Goal: Information Seeking & Learning: Check status

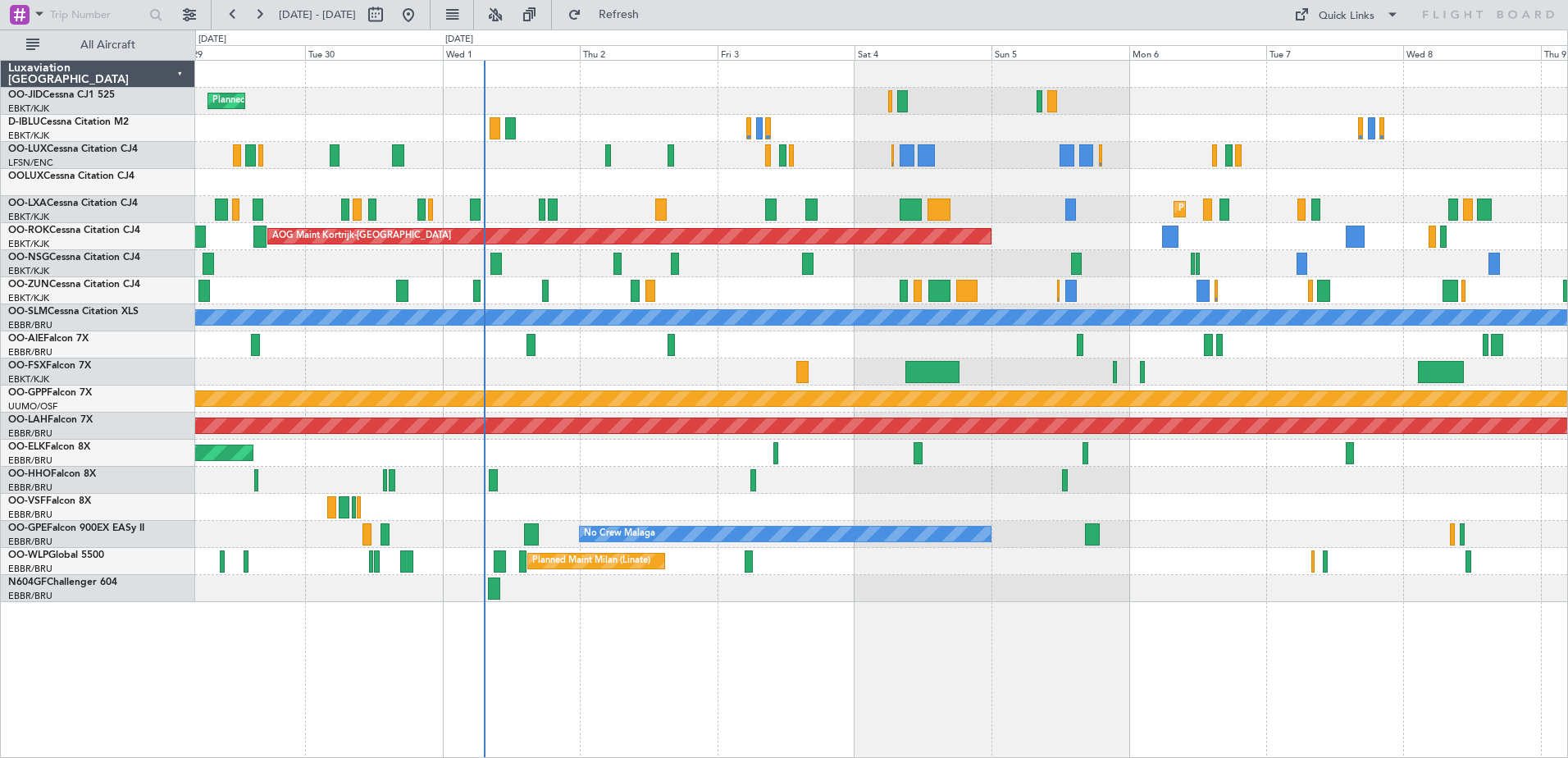
click at [731, 286] on div at bounding box center [881, 291] width 1373 height 27
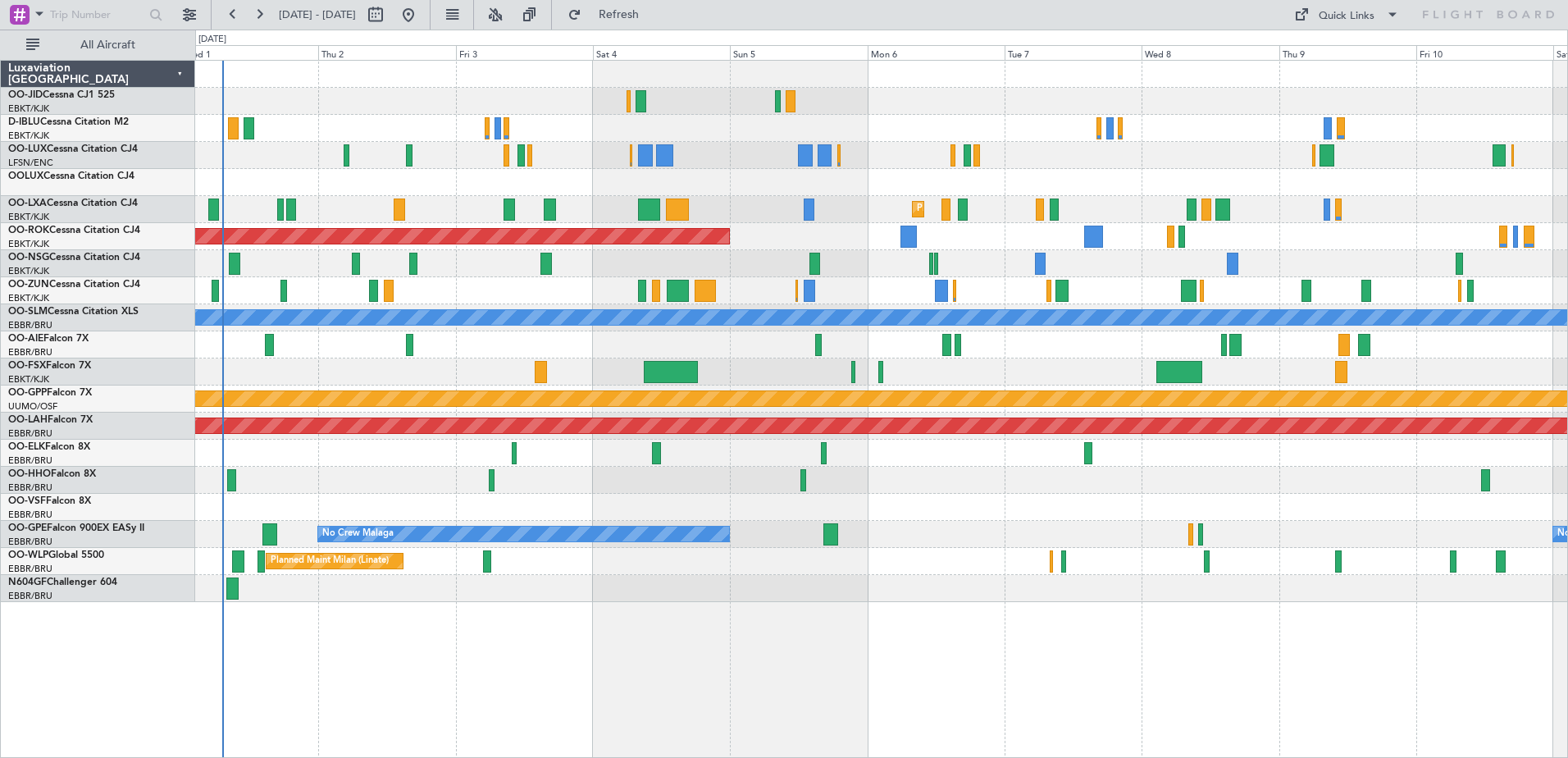
click at [747, 527] on div "Planned Maint Kortrijk-[GEOGRAPHIC_DATA] Planned Maint [GEOGRAPHIC_DATA]-[GEOGR…" at bounding box center [881, 331] width 1373 height 542
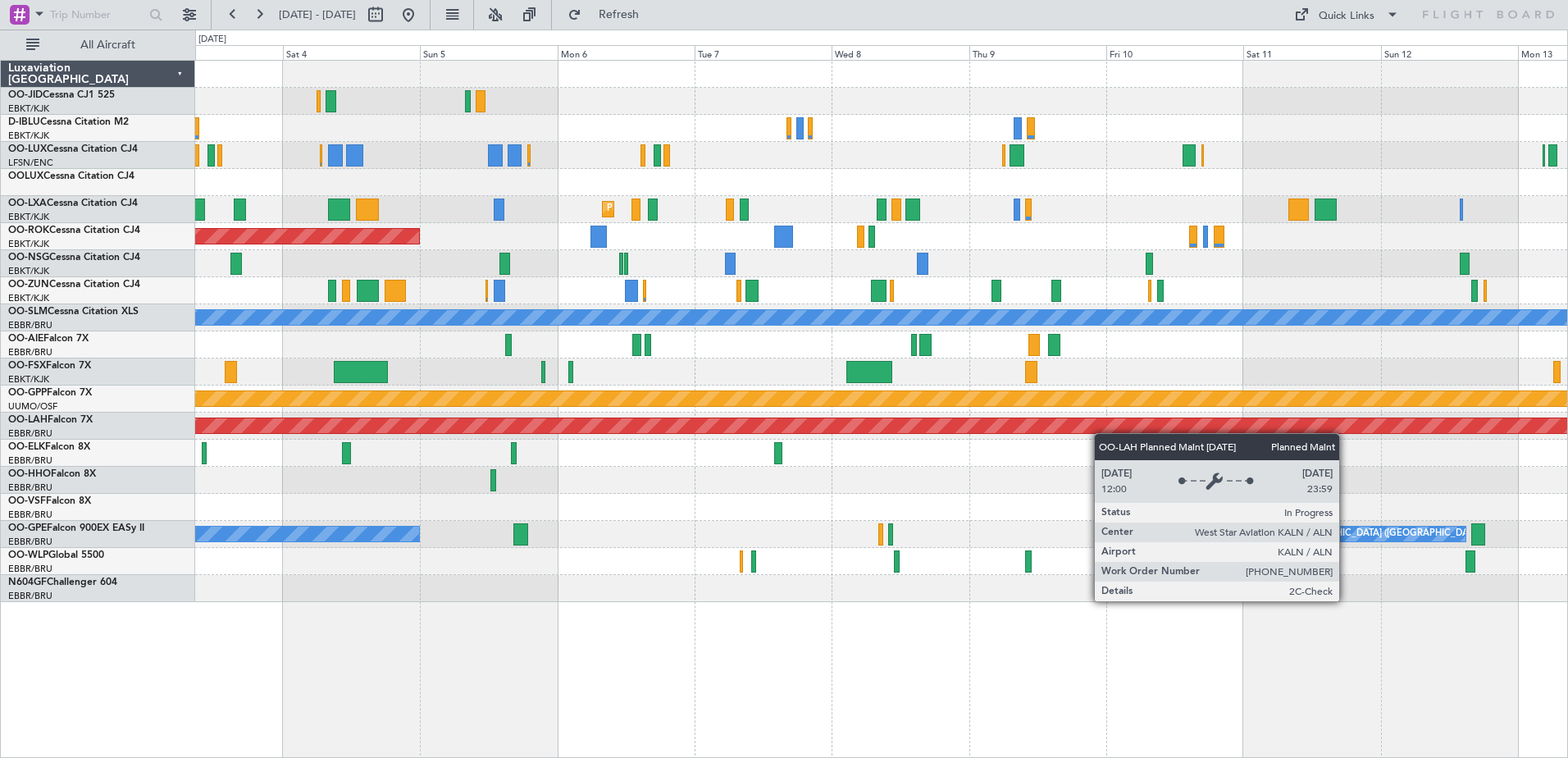
click at [858, 471] on div "Planned Maint Kortrijk-[GEOGRAPHIC_DATA] AOG Maint [GEOGRAPHIC_DATA]-[GEOGRAPHI…" at bounding box center [881, 331] width 1373 height 542
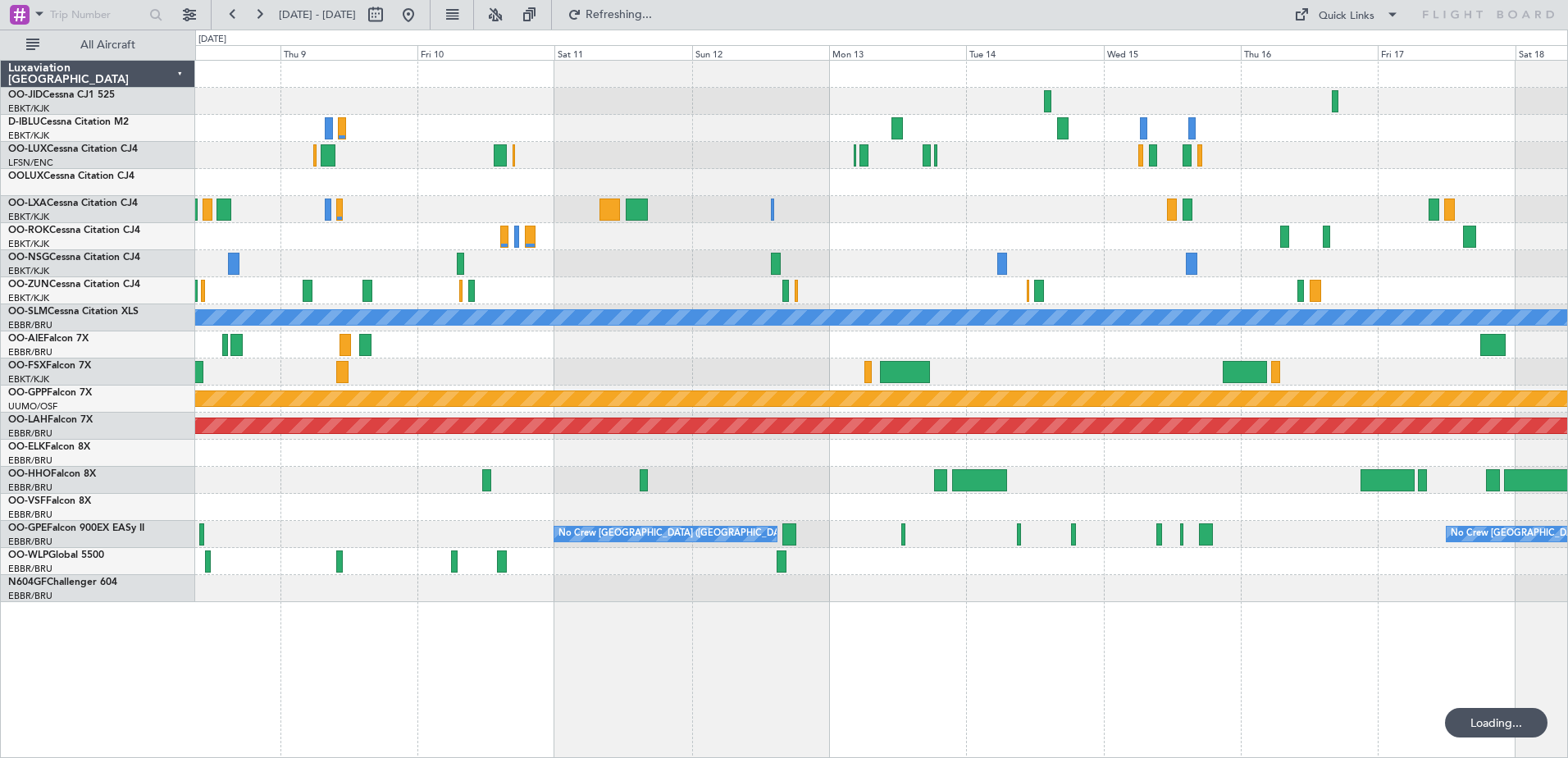
click at [907, 471] on div "Planned Maint Kortrijk-[GEOGRAPHIC_DATA] A/C Unavailable [GEOGRAPHIC_DATA] Grou…" at bounding box center [881, 331] width 1373 height 542
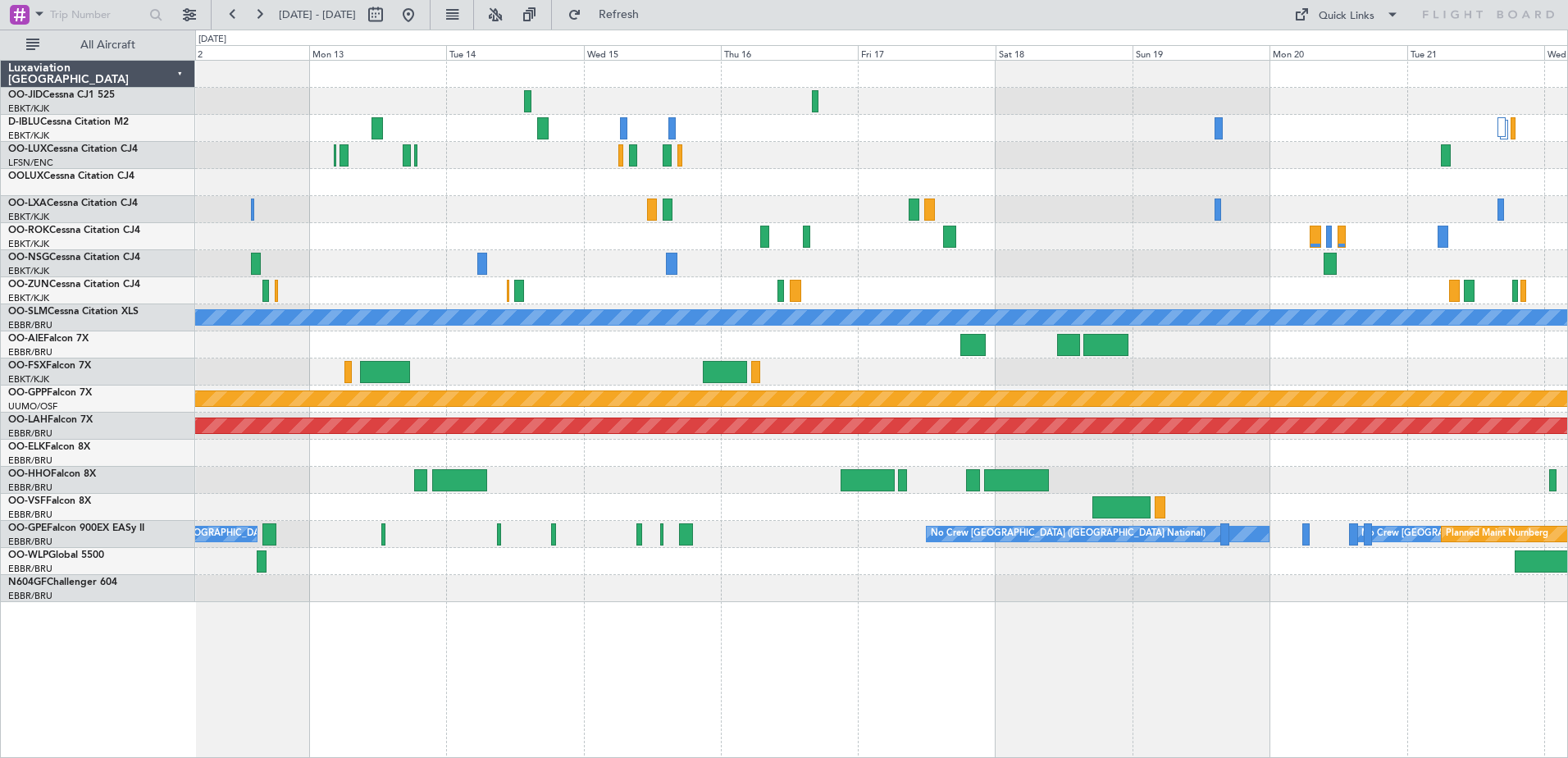
click at [762, 581] on div "No Crew No Crew A/C Unavailable [GEOGRAPHIC_DATA] Grounded [GEOGRAPHIC_DATA] Pl…" at bounding box center [881, 331] width 1373 height 542
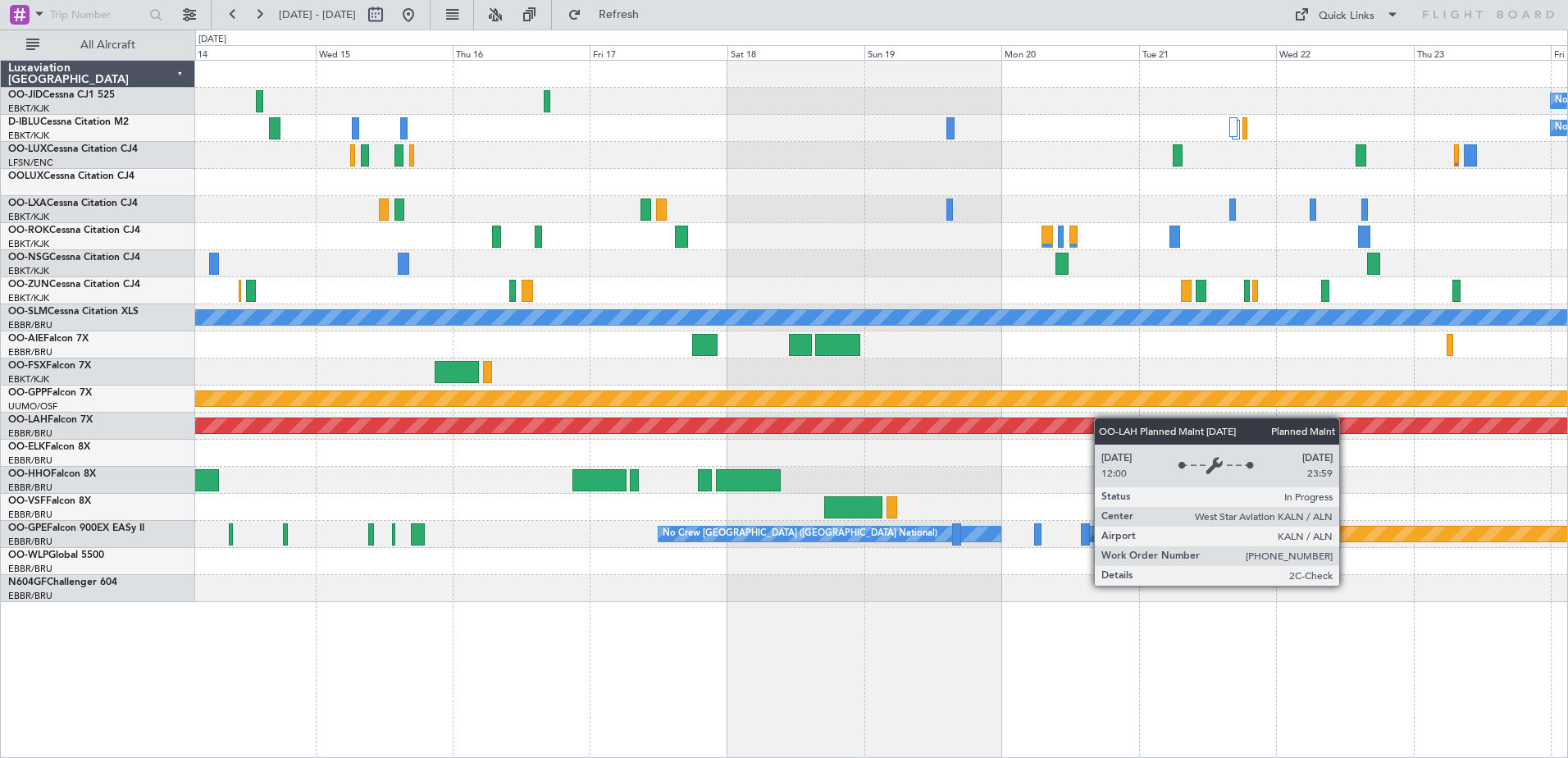
click at [985, 444] on div "No Crew No Crew A/C Unavailable [GEOGRAPHIC_DATA] Grounded [GEOGRAPHIC_DATA] Pl…" at bounding box center [881, 331] width 1373 height 542
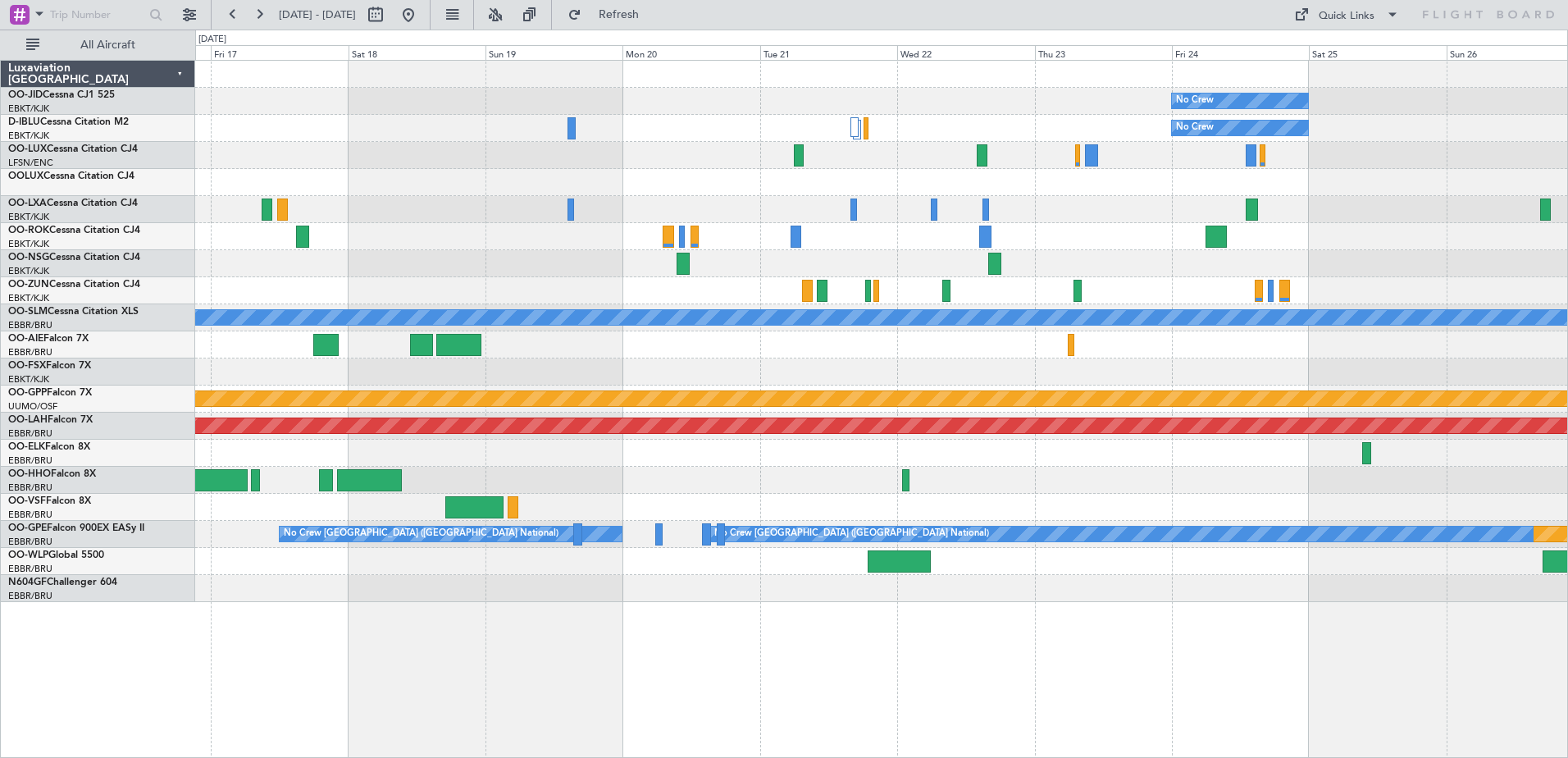
click at [397, 212] on div "No Crew No Crew Planned Maint [GEOGRAPHIC_DATA] ([GEOGRAPHIC_DATA]) A/C Unavail…" at bounding box center [881, 331] width 1373 height 542
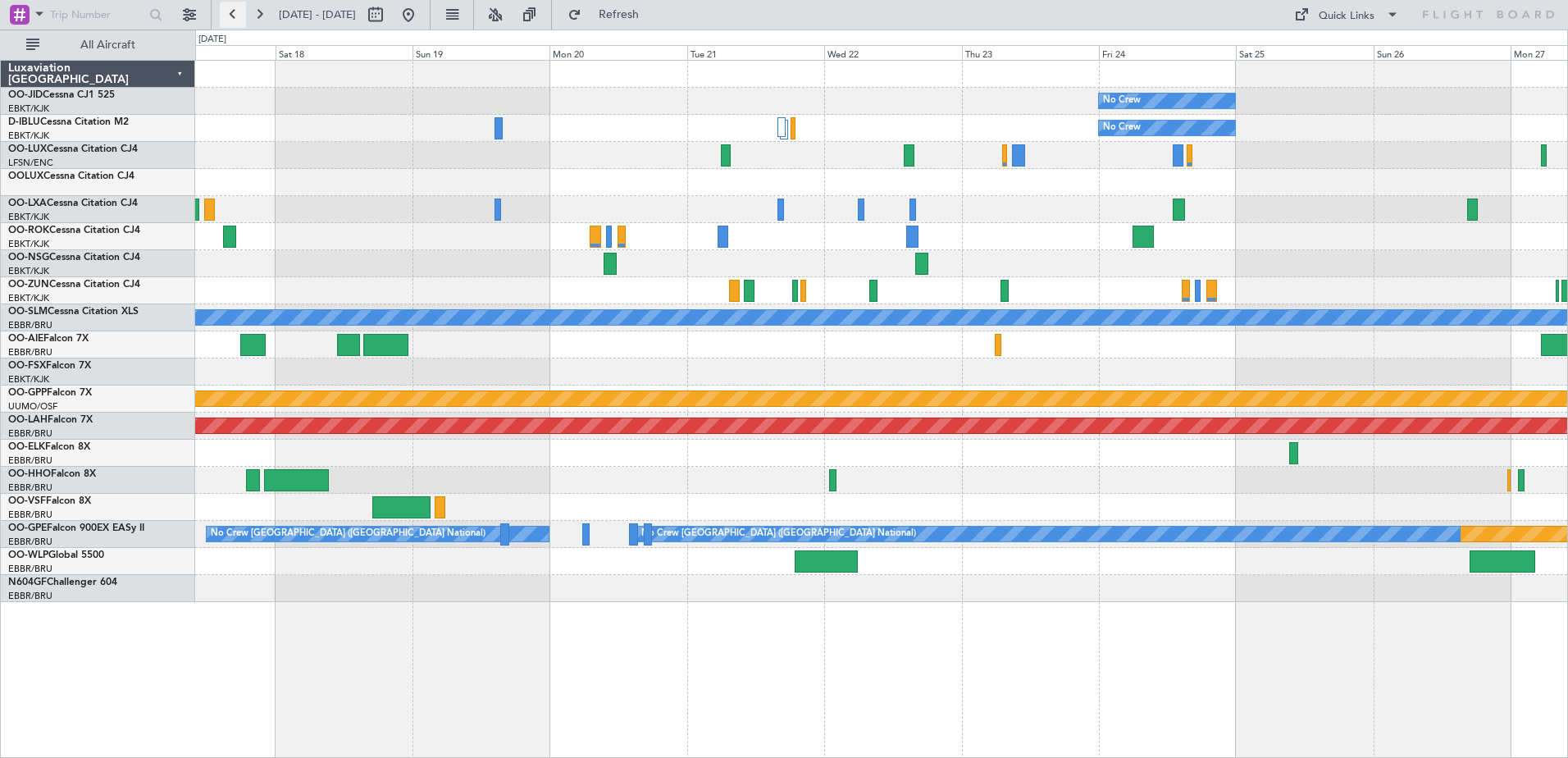
click at [225, 6] on button at bounding box center [233, 15] width 26 height 26
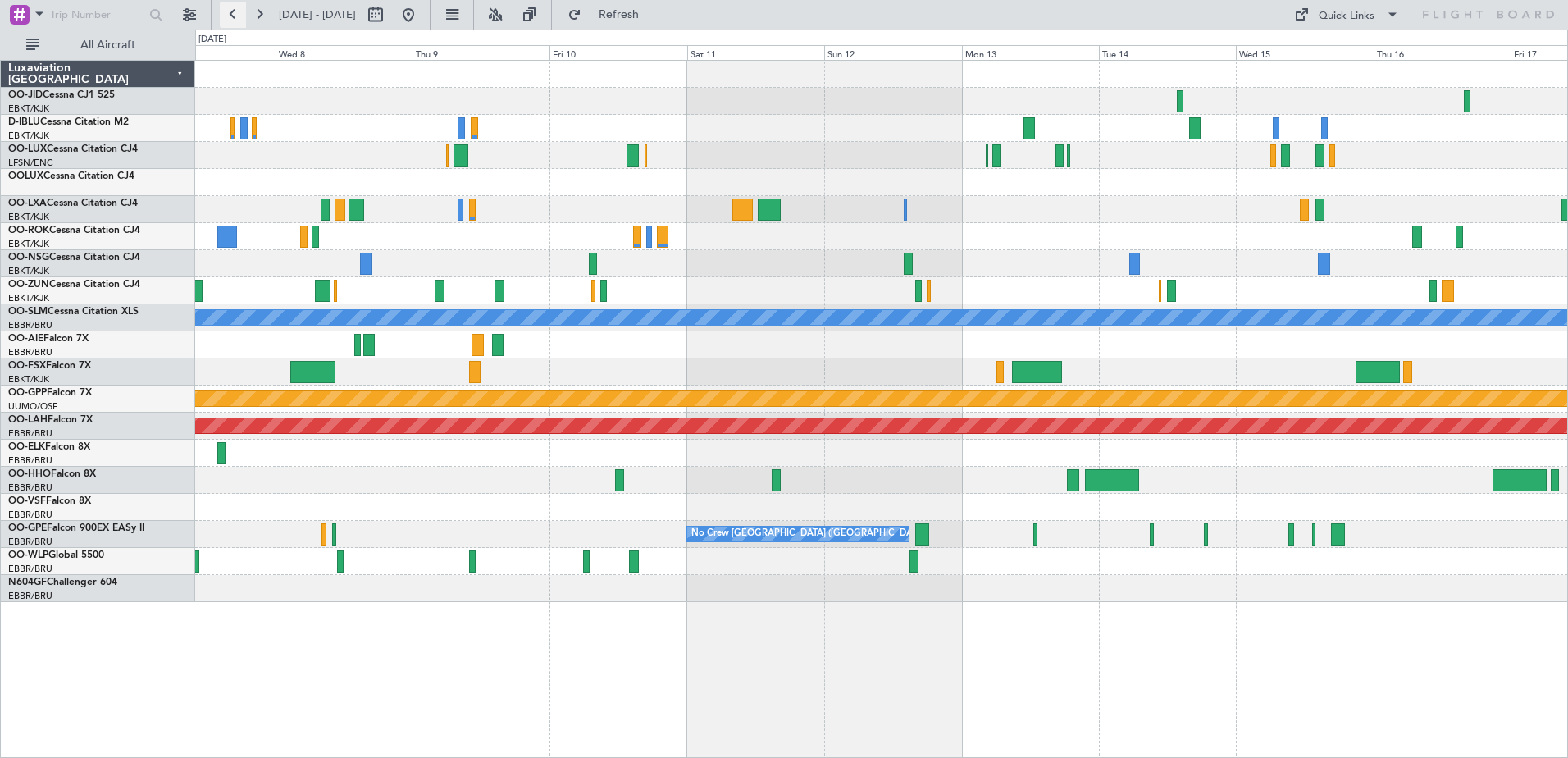
click at [225, 7] on button at bounding box center [233, 15] width 26 height 26
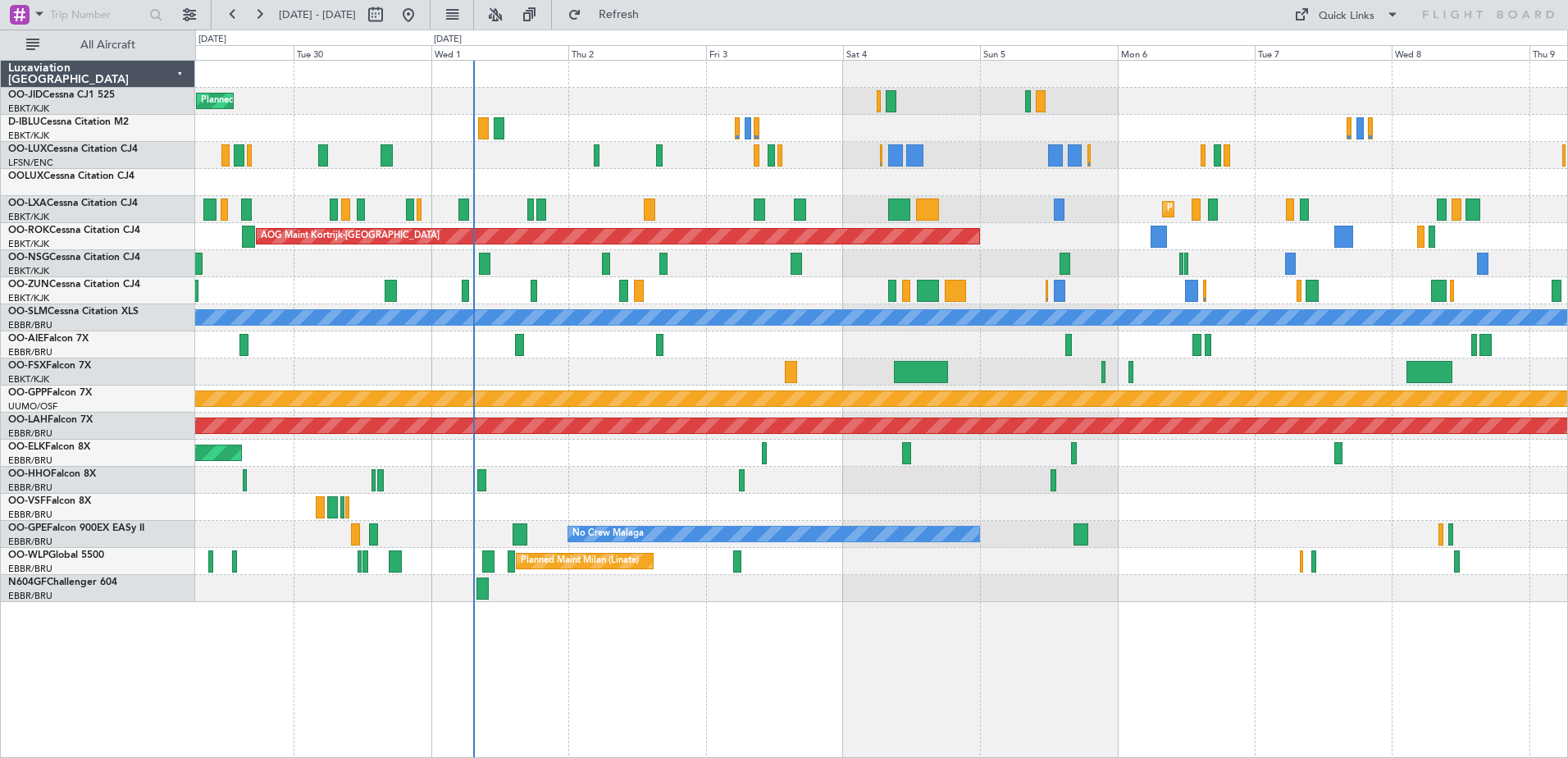
click at [1068, 304] on div "Planned Maint Kortrijk-[GEOGRAPHIC_DATA] A/C Unavailable [GEOGRAPHIC_DATA]-[GEO…" at bounding box center [881, 331] width 1373 height 542
click at [468, 383] on div "Planned Maint Kortrijk-[GEOGRAPHIC_DATA] A/C Unavailable [GEOGRAPHIC_DATA]-[GEO…" at bounding box center [881, 331] width 1373 height 542
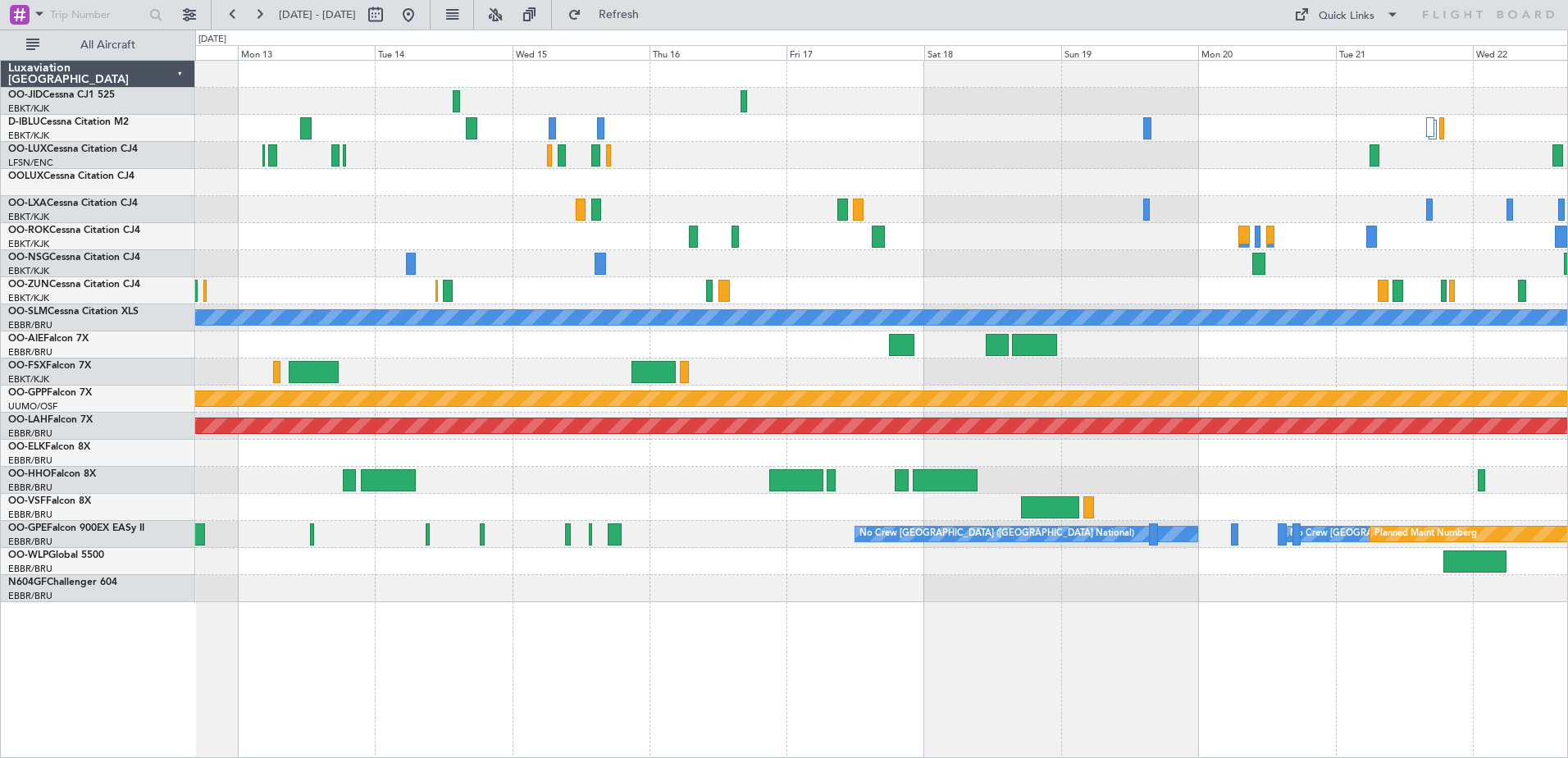
click at [483, 342] on div at bounding box center [881, 345] width 1373 height 27
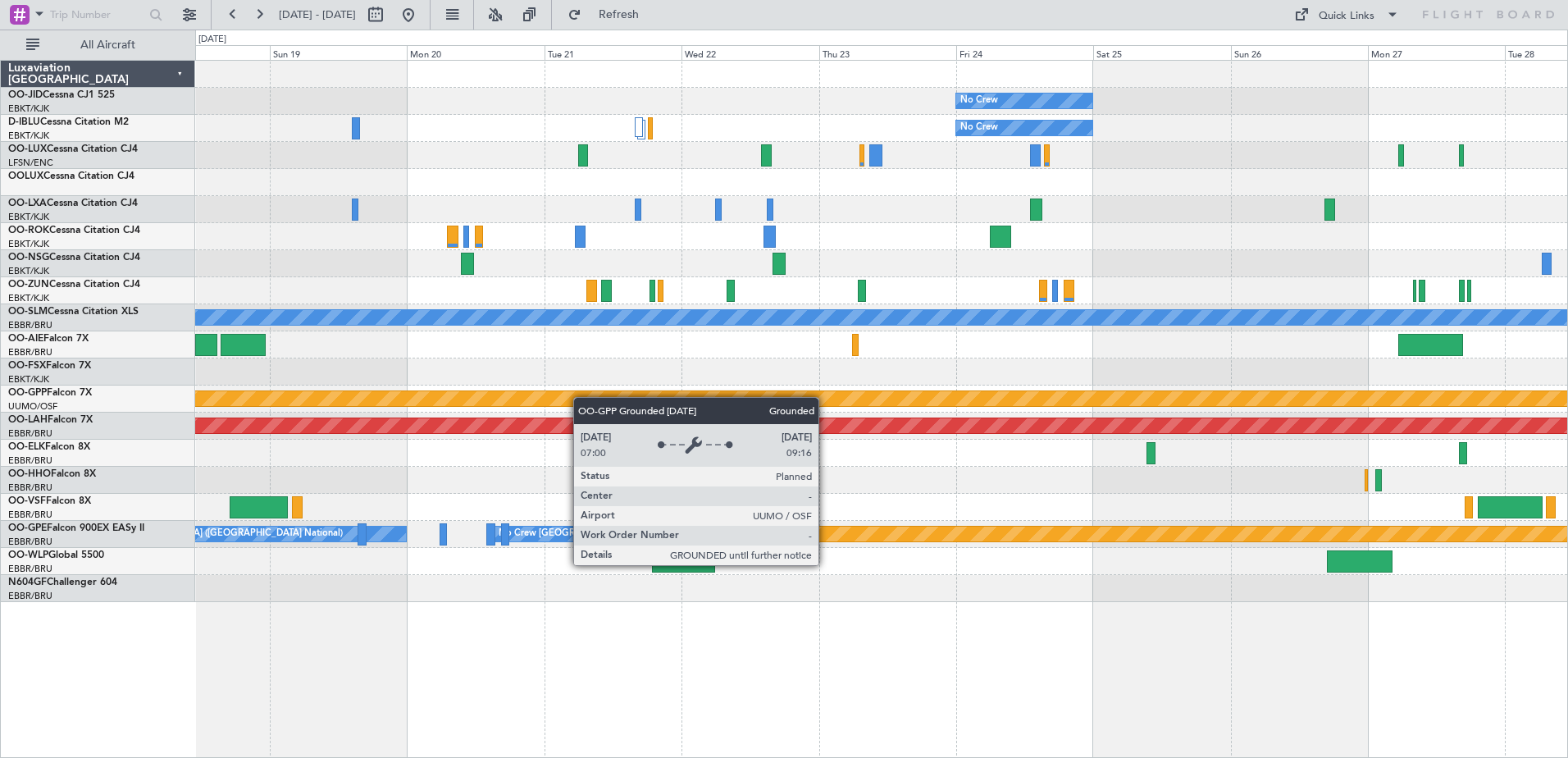
click at [530, 407] on div "No Crew No Crew Planned Maint [GEOGRAPHIC_DATA] ([GEOGRAPHIC_DATA]) A/C Unavail…" at bounding box center [881, 331] width 1373 height 542
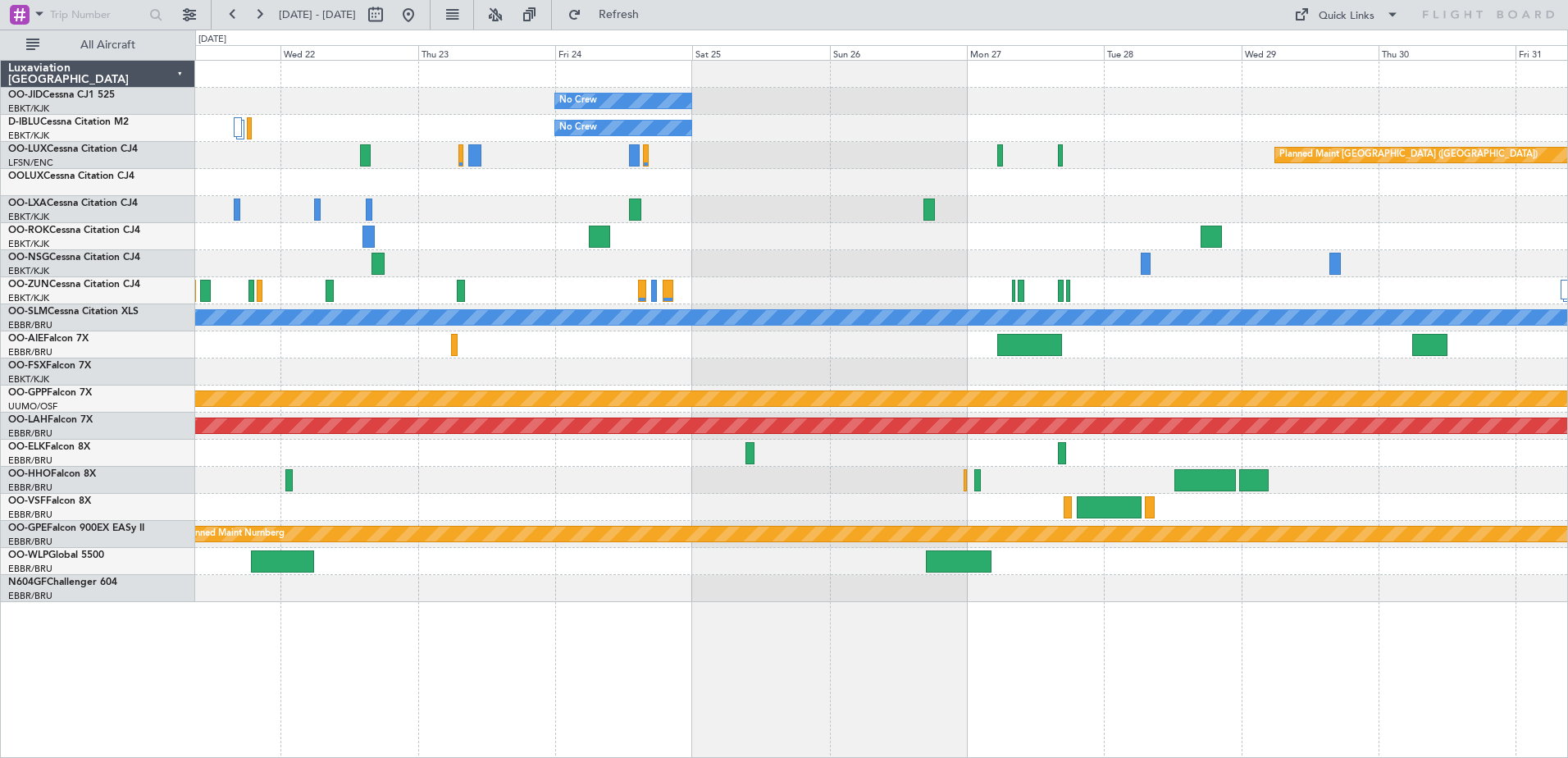
click at [575, 472] on div "No Crew No Crew Planned Maint [GEOGRAPHIC_DATA] ([GEOGRAPHIC_DATA]) A/C Unavail…" at bounding box center [881, 331] width 1373 height 542
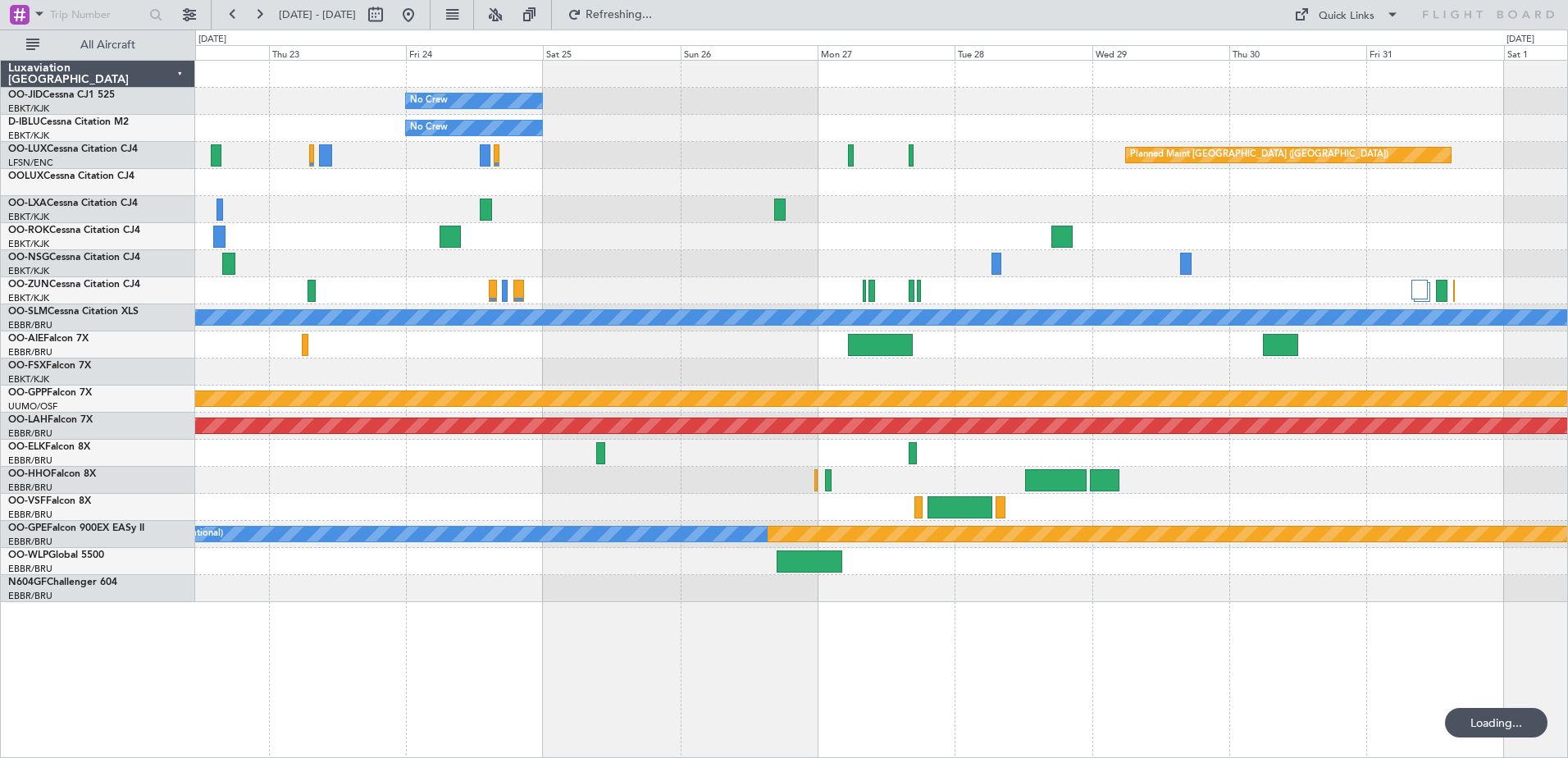
click at [547, 432] on div "No Crew No Crew Planned Maint [GEOGRAPHIC_DATA] ([GEOGRAPHIC_DATA]) A/C Unavail…" at bounding box center [881, 331] width 1373 height 542
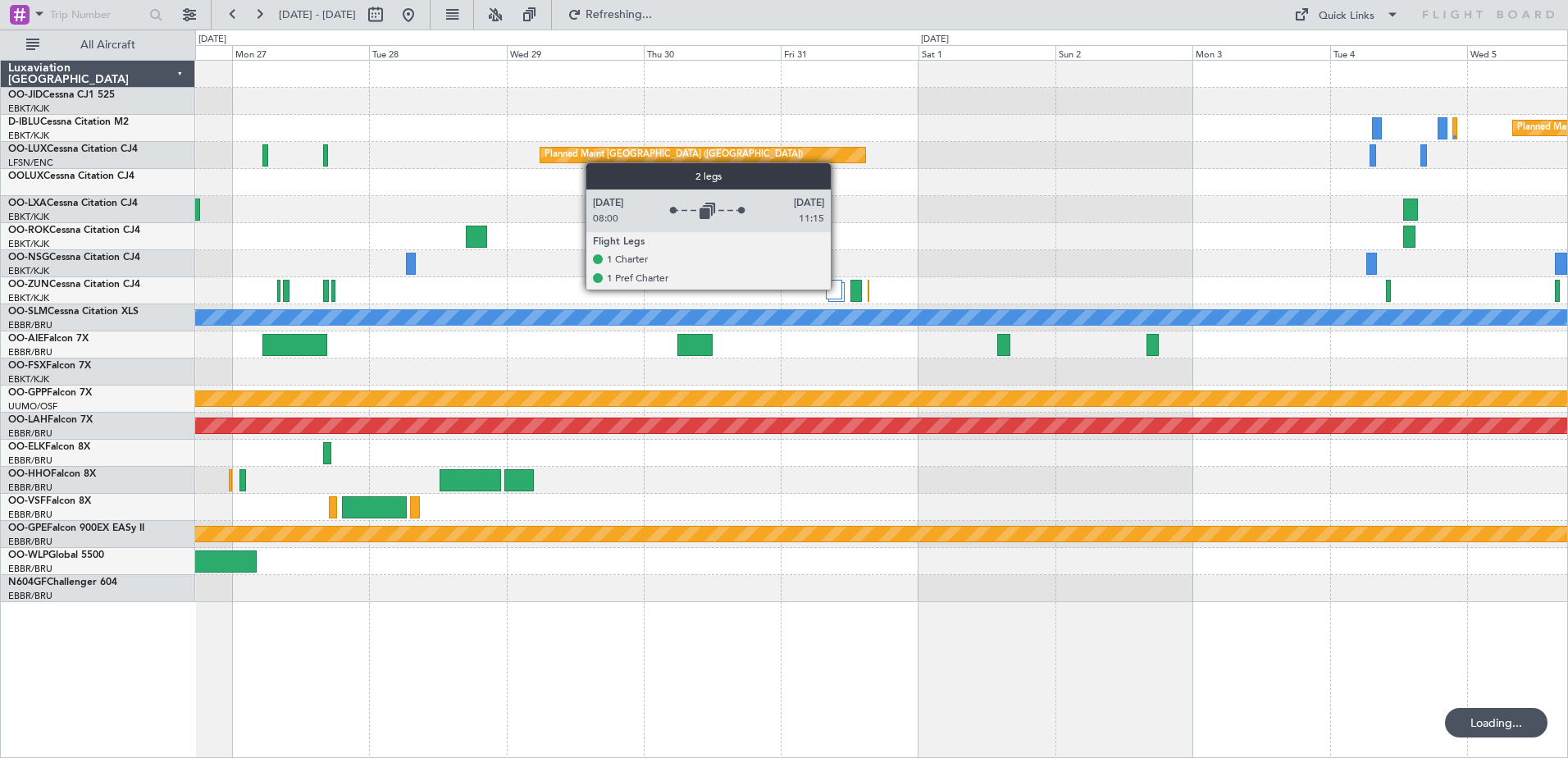
click at [838, 289] on div at bounding box center [835, 290] width 16 height 20
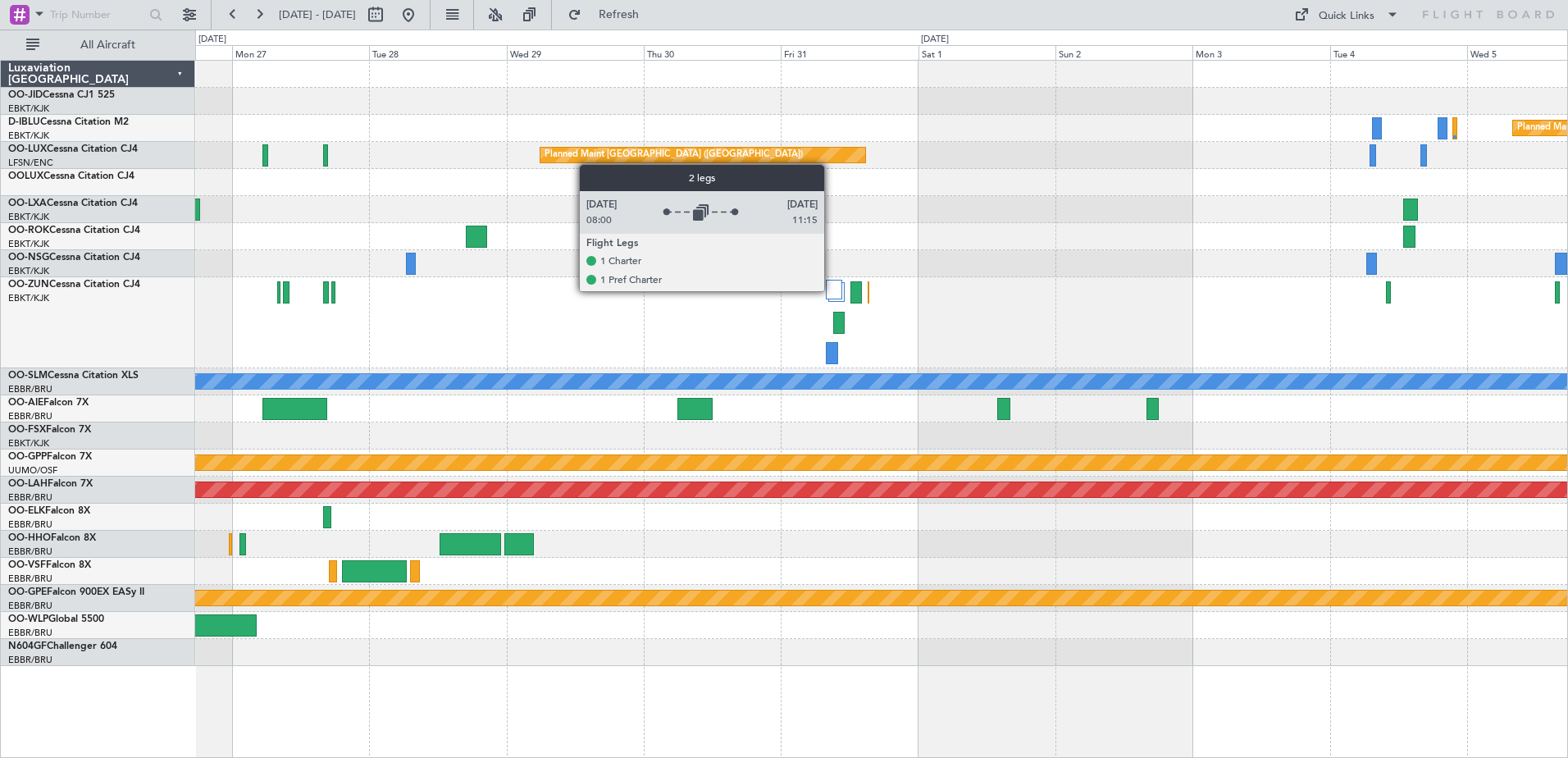
click at [832, 290] on div at bounding box center [835, 290] width 16 height 20
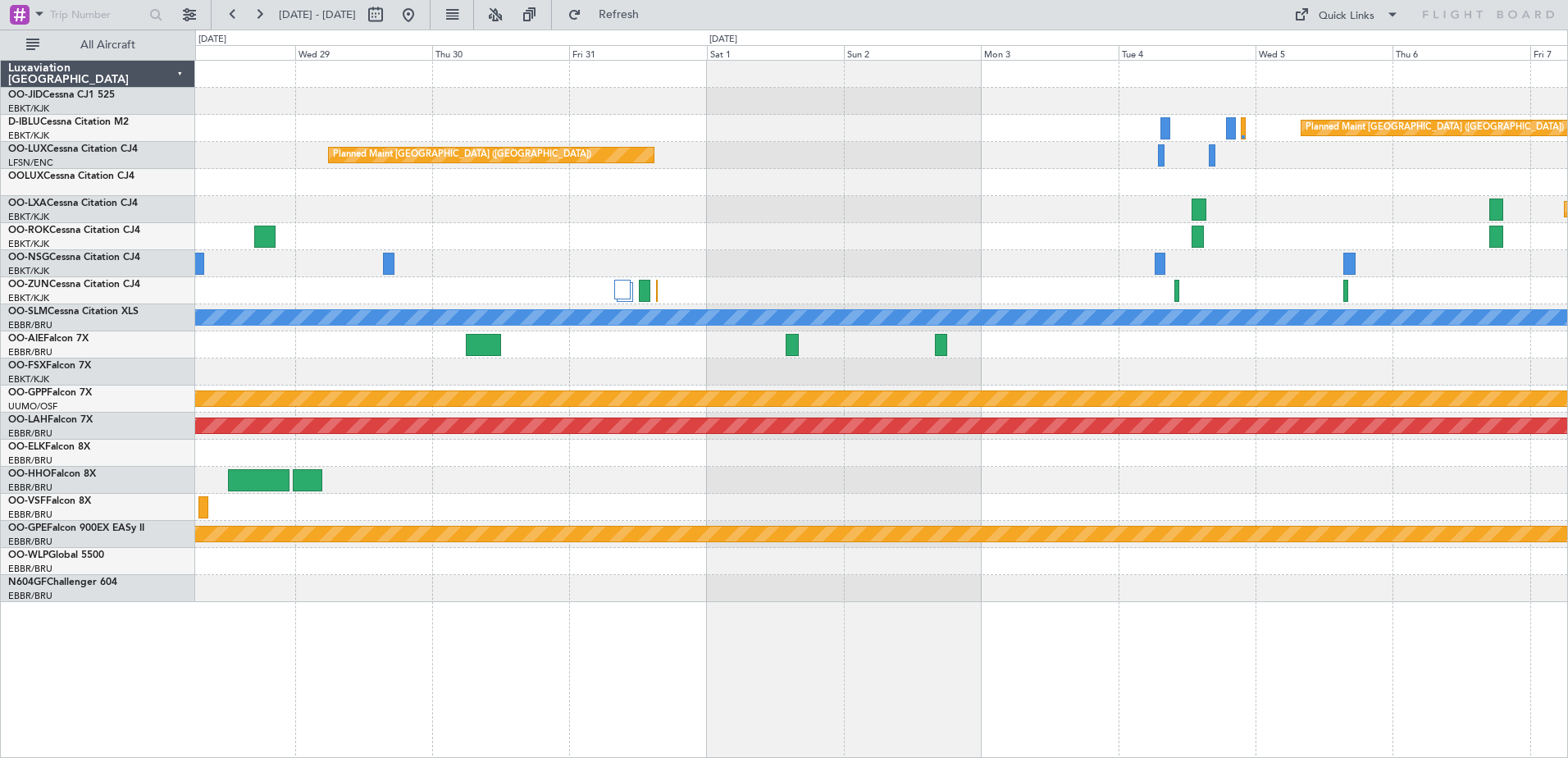
click at [383, 404] on div "Grounded [PERSON_NAME]" at bounding box center [881, 399] width 1373 height 27
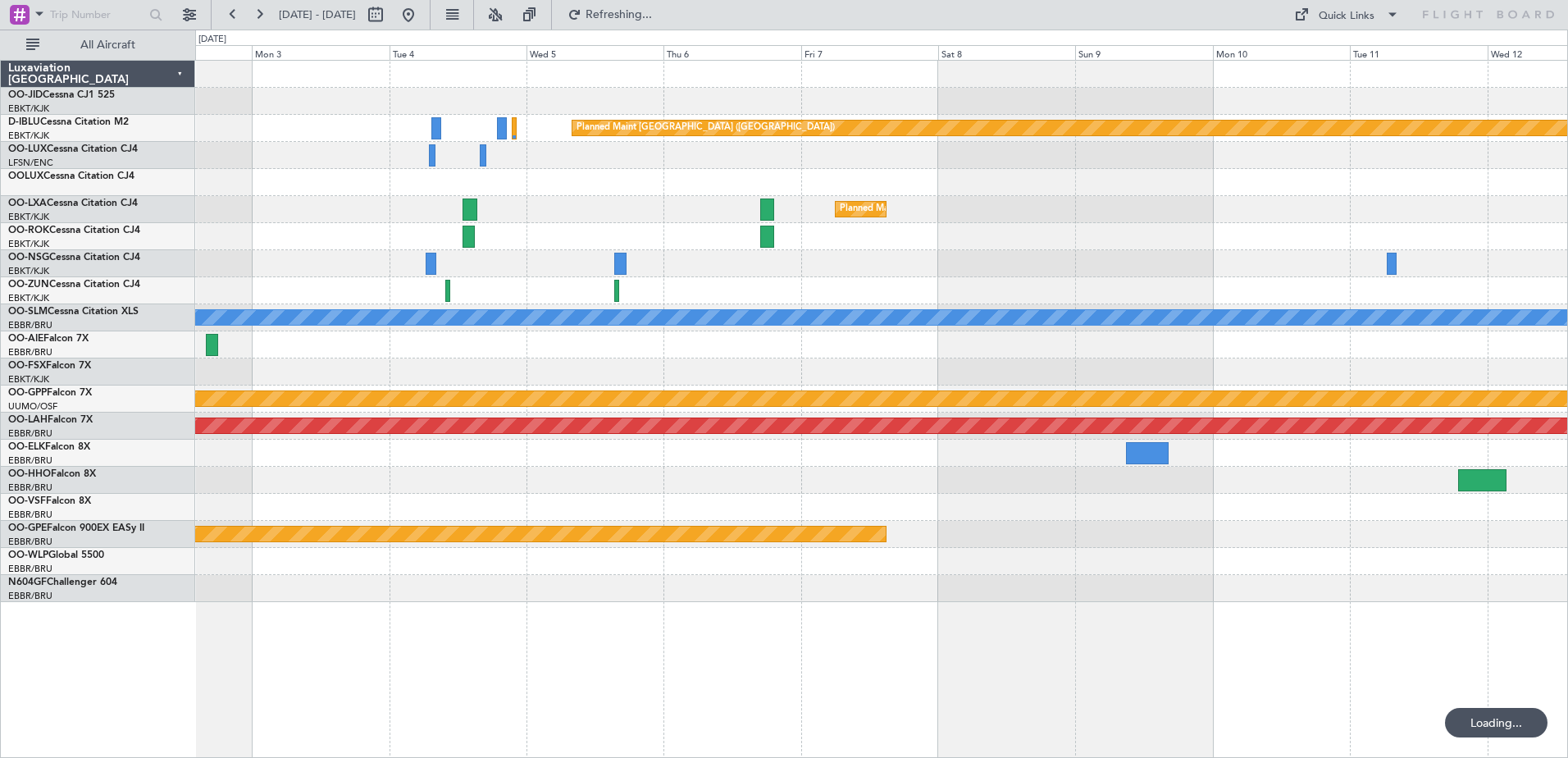
click at [432, 490] on div "Planned Maint [GEOGRAPHIC_DATA] ([GEOGRAPHIC_DATA]) Planned Maint [GEOGRAPHIC_D…" at bounding box center [881, 331] width 1373 height 542
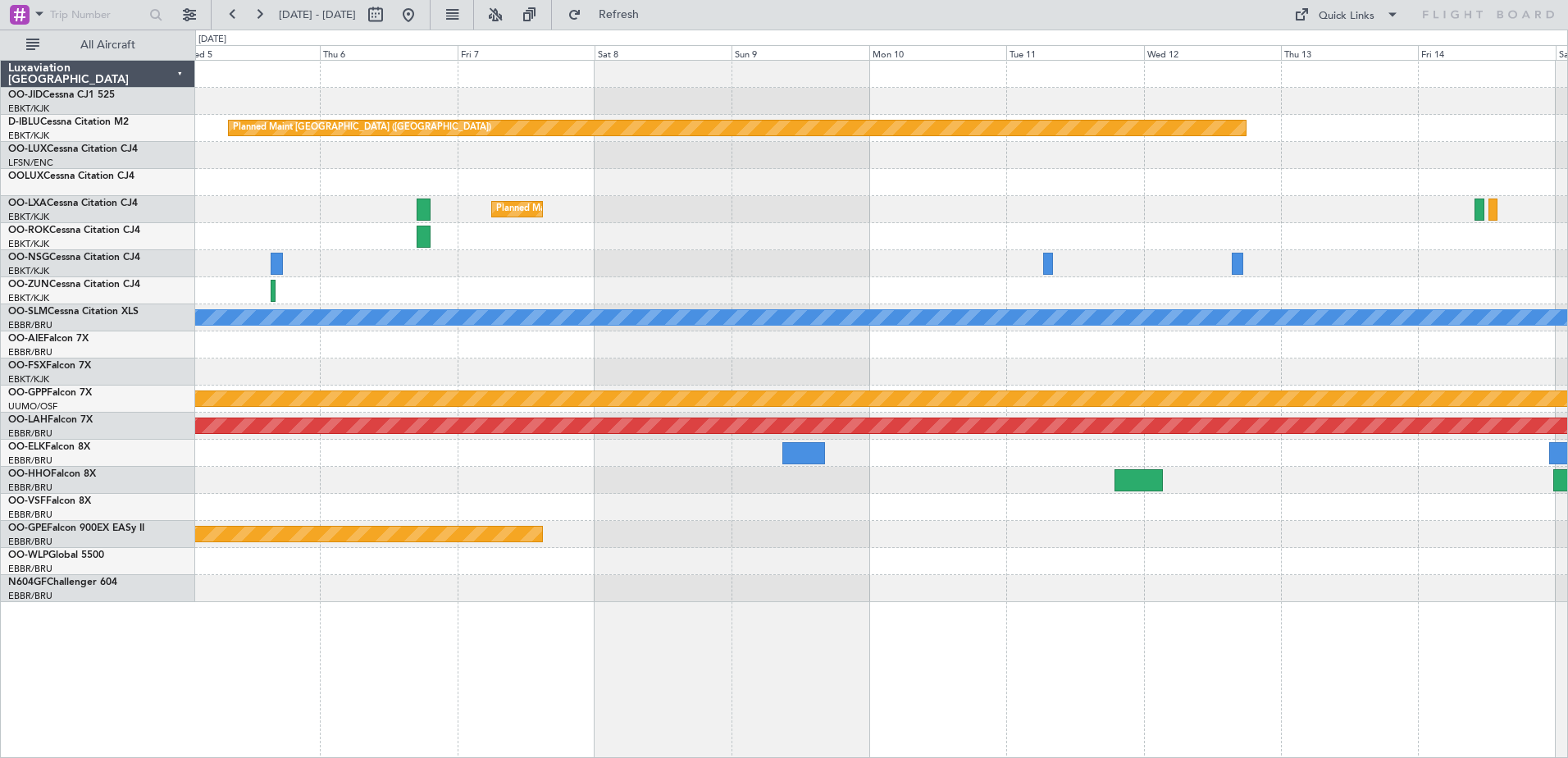
click at [100, 189] on div "Planned Maint [GEOGRAPHIC_DATA] ([GEOGRAPHIC_DATA]) Planned Maint [GEOGRAPHIC_D…" at bounding box center [784, 394] width 1568 height 729
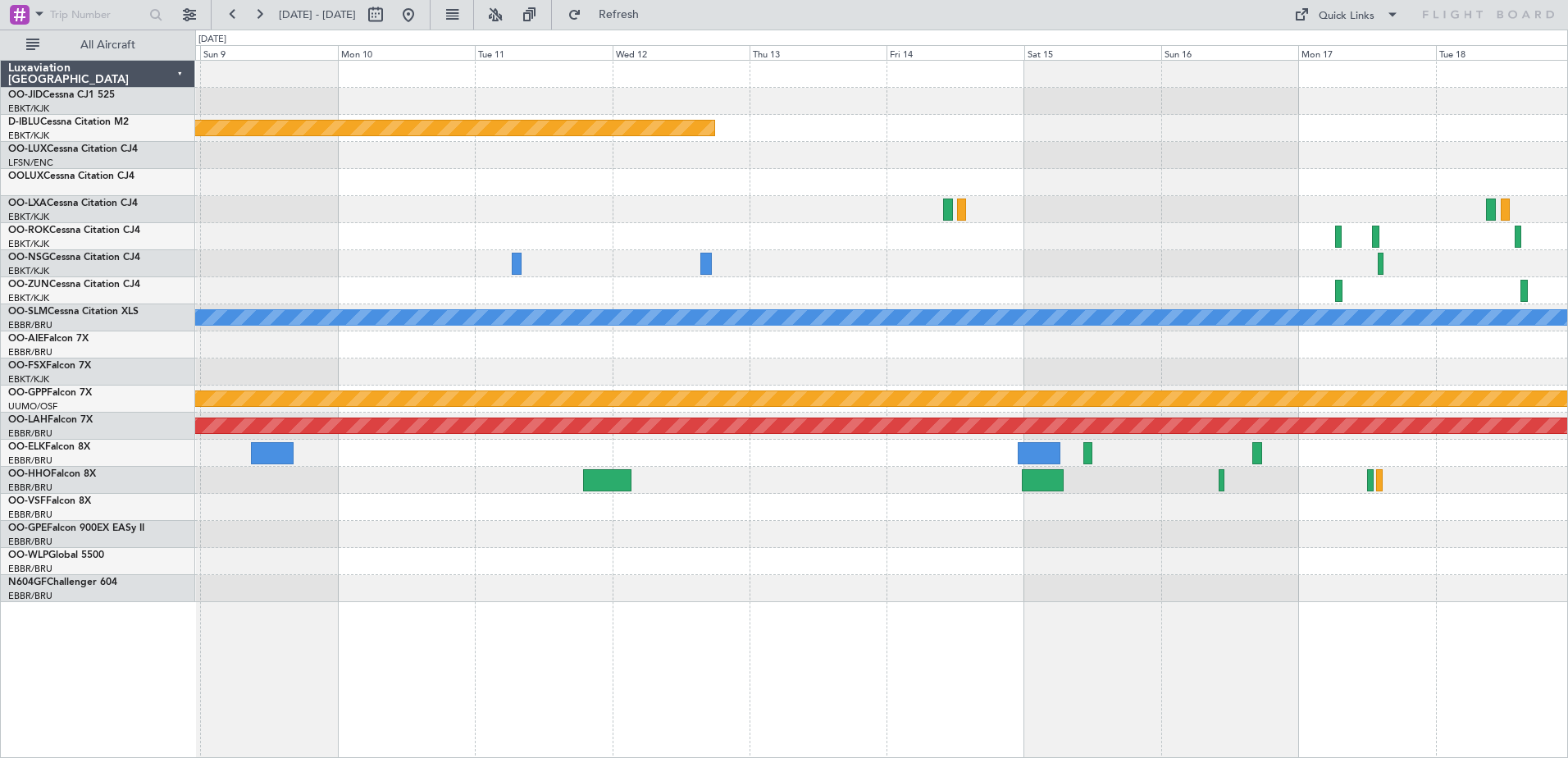
click at [262, 168] on div at bounding box center [881, 155] width 1373 height 27
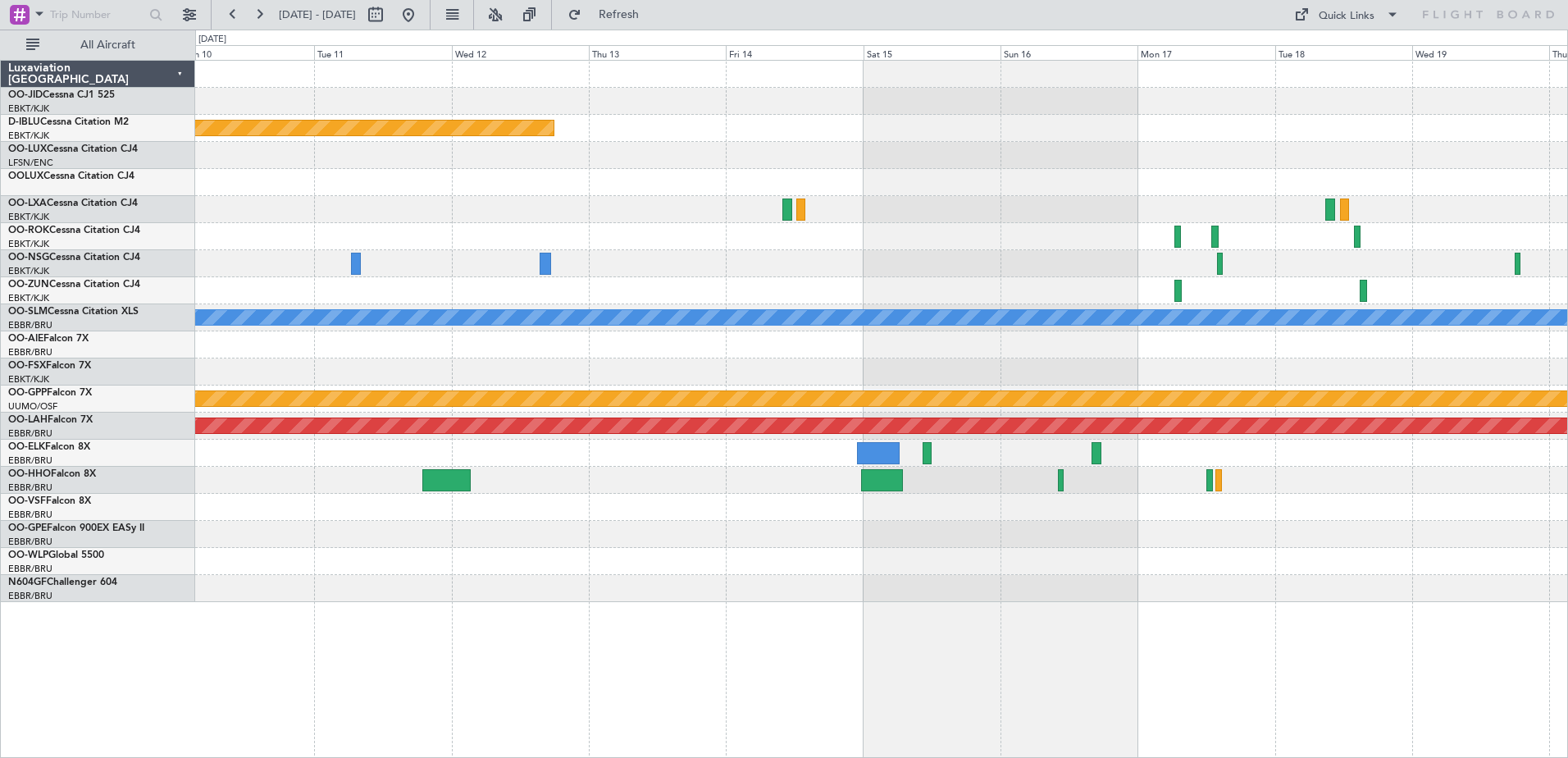
click at [1238, 545] on div "No Crew [GEOGRAPHIC_DATA] ([GEOGRAPHIC_DATA] National)" at bounding box center [881, 534] width 1373 height 27
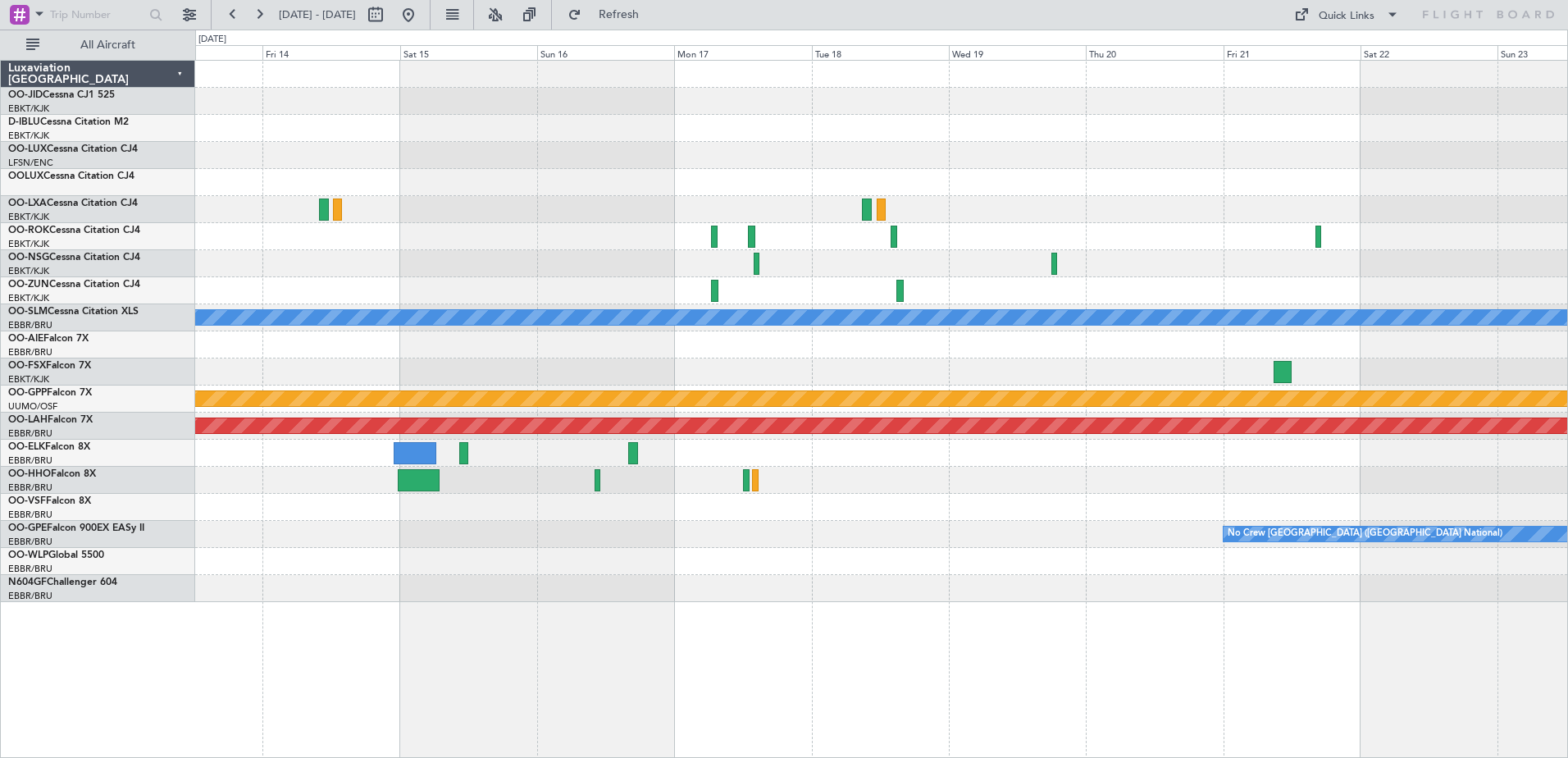
click at [859, 370] on div "Planned Maint [GEOGRAPHIC_DATA] ([GEOGRAPHIC_DATA]) Owner [GEOGRAPHIC_DATA]-[GE…" at bounding box center [881, 331] width 1373 height 542
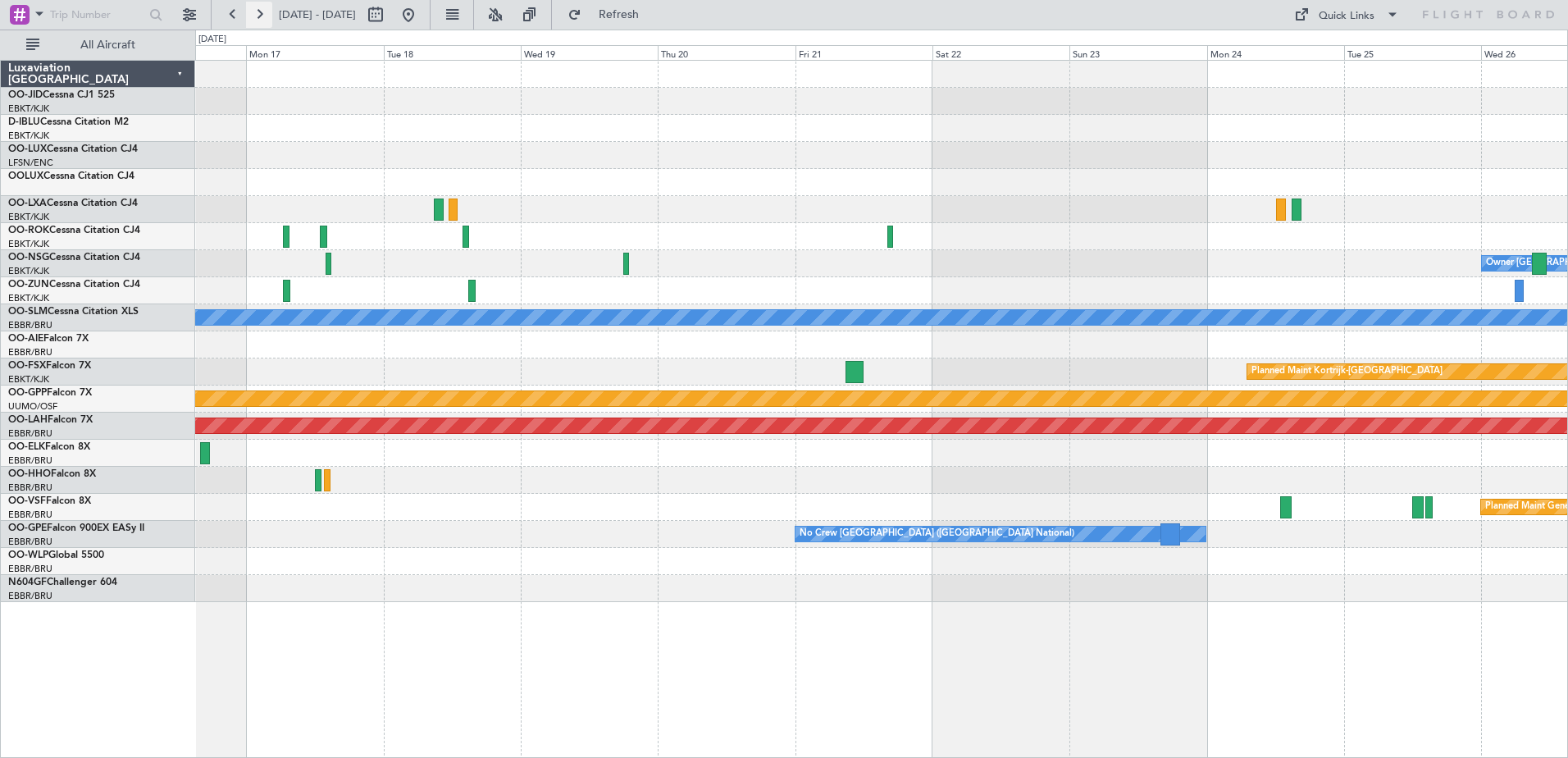
click at [261, 16] on button at bounding box center [258, 15] width 26 height 26
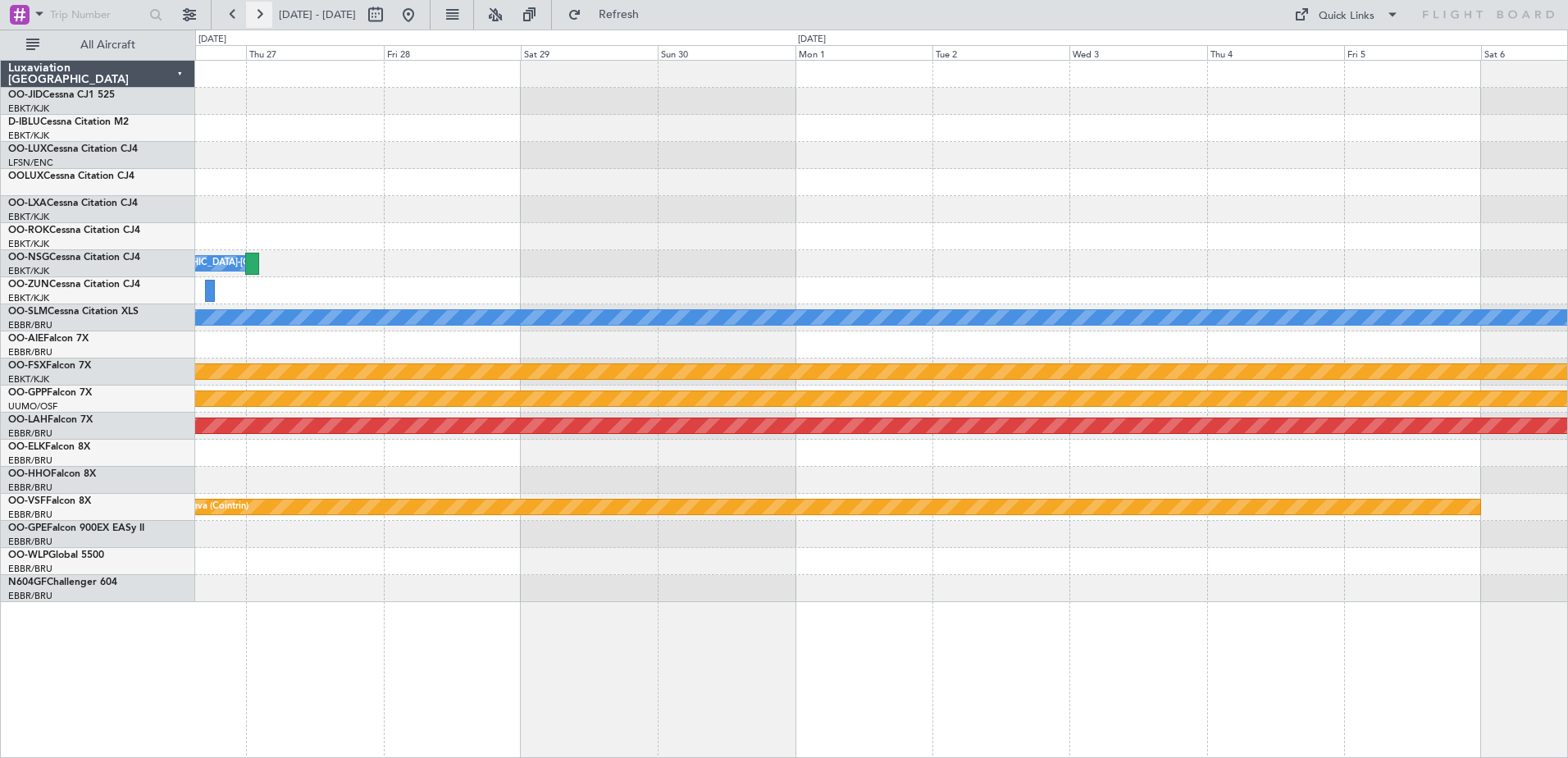
click at [261, 16] on button at bounding box center [258, 15] width 26 height 26
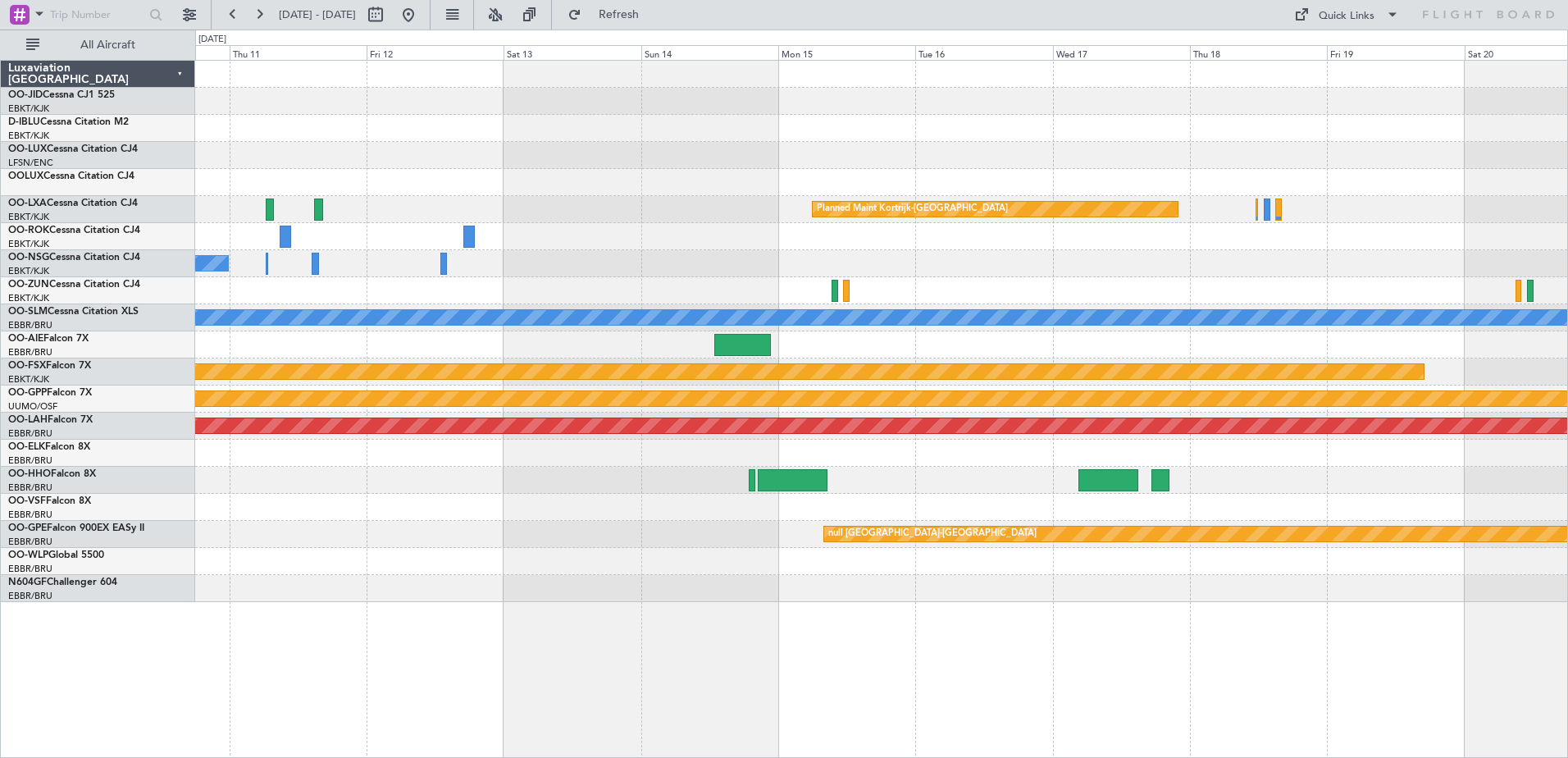
click at [467, 173] on div at bounding box center [881, 183] width 1373 height 27
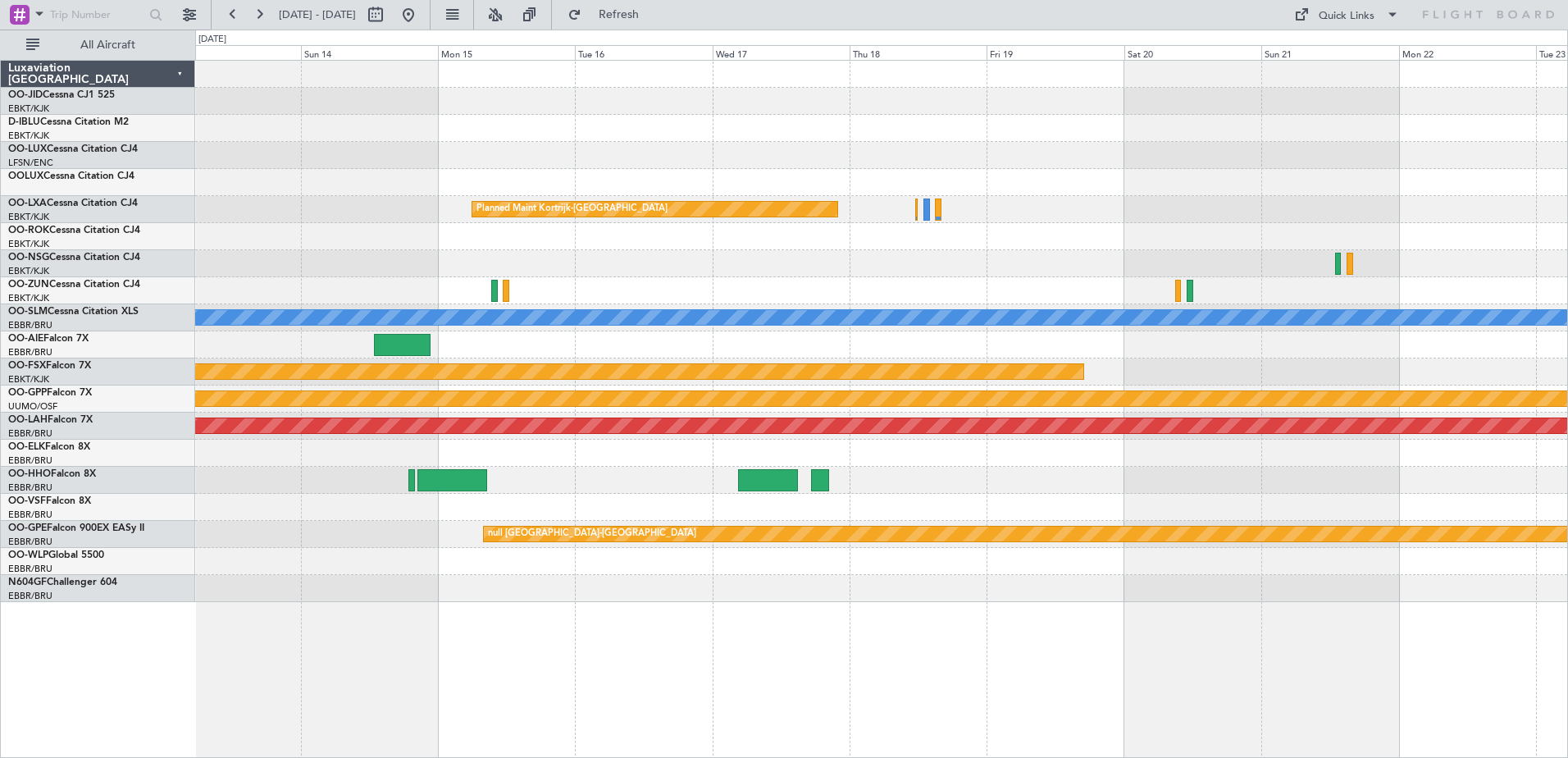
click at [702, 162] on div at bounding box center [881, 155] width 1373 height 27
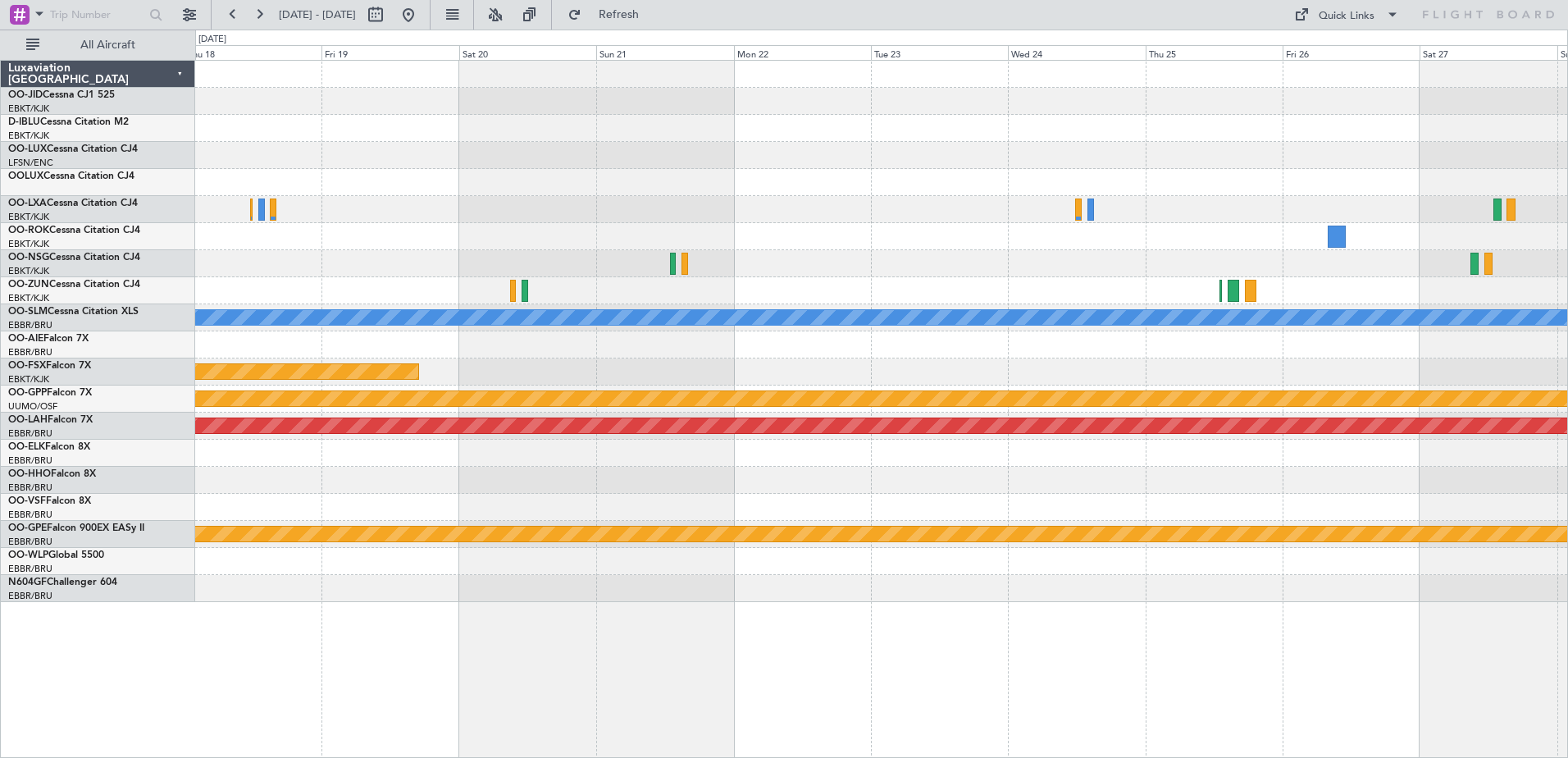
click at [799, 437] on div "Planned Maint Kortrijk-[GEOGRAPHIC_DATA] A/C Unavailable [GEOGRAPHIC_DATA] Plan…" at bounding box center [881, 331] width 1373 height 542
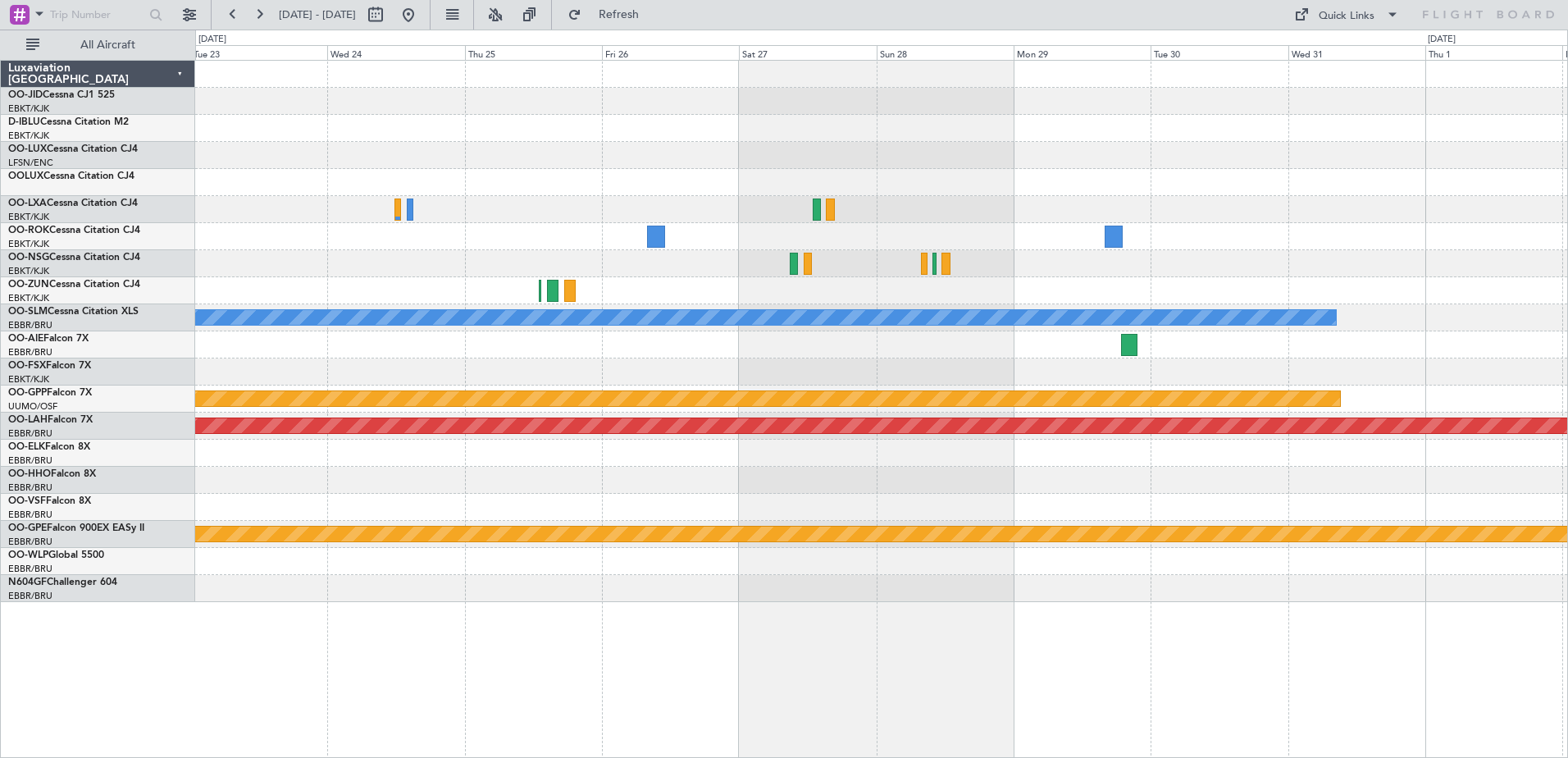
click at [865, 418] on div "A/C Unavailable [GEOGRAPHIC_DATA] Grounded [GEOGRAPHIC_DATA] Planned [GEOGRAPHI…" at bounding box center [881, 331] width 1373 height 542
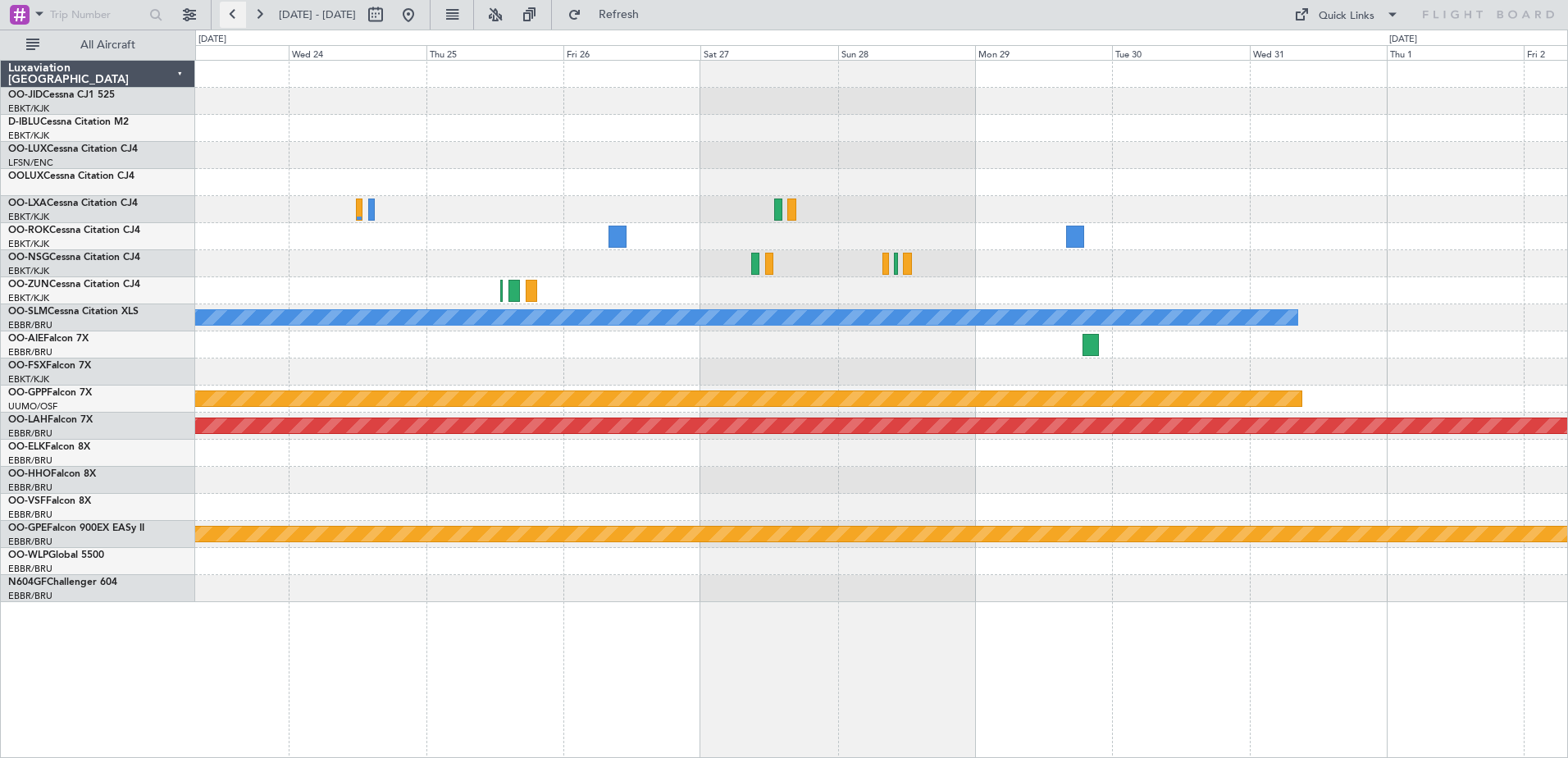
click at [237, 16] on button at bounding box center [233, 15] width 26 height 26
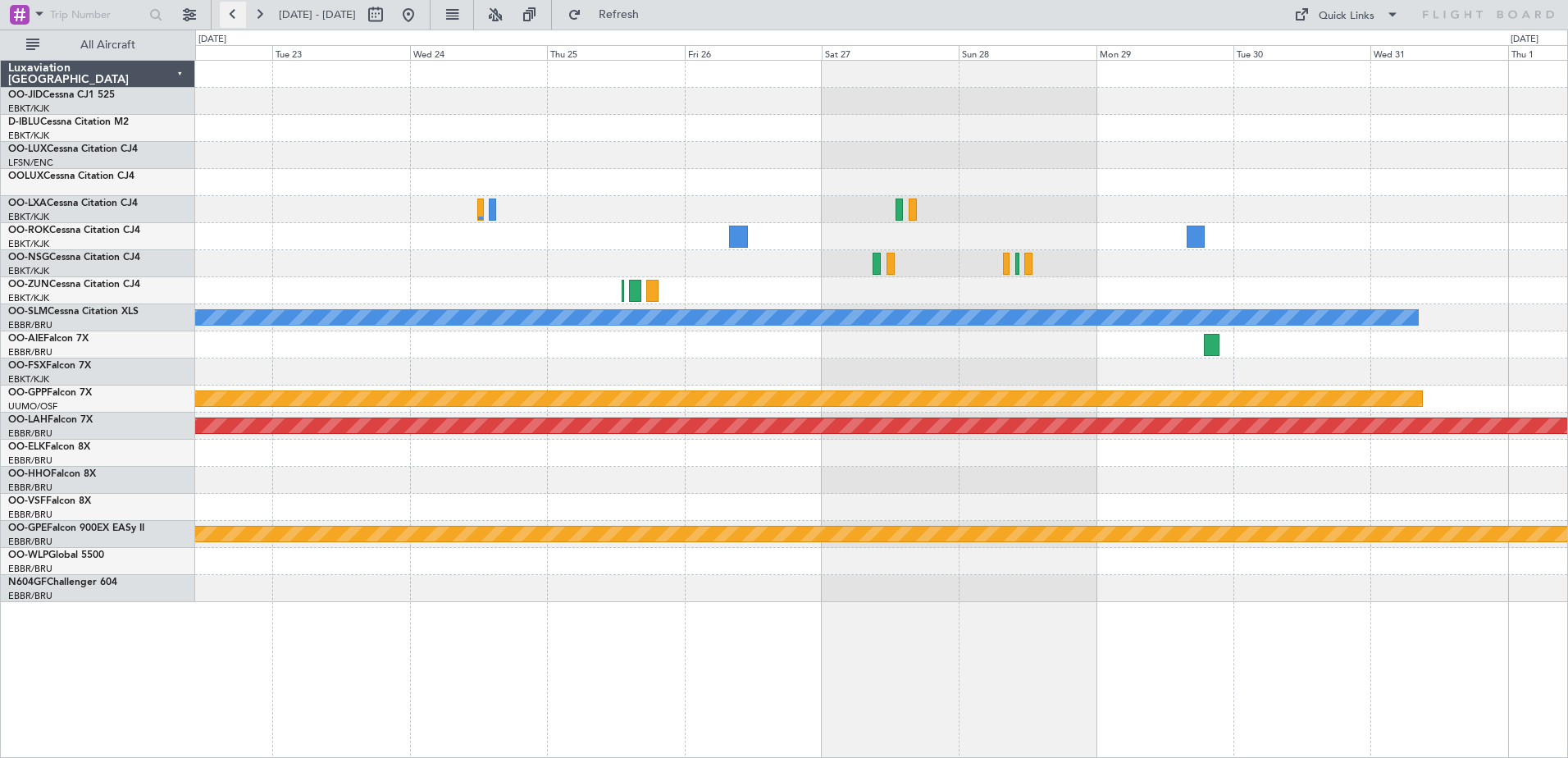
click at [237, 16] on button at bounding box center [233, 15] width 26 height 26
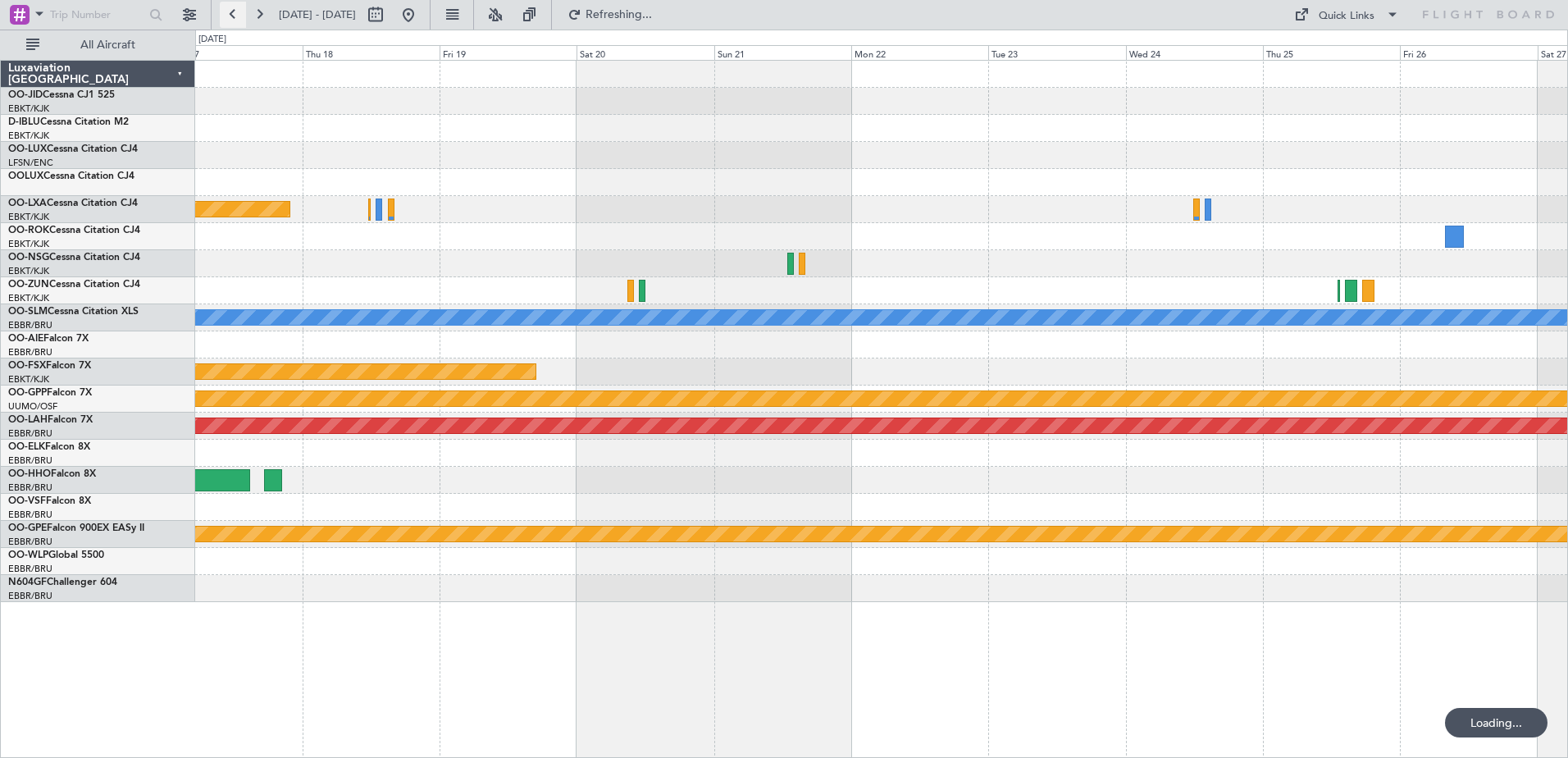
click at [237, 16] on button at bounding box center [233, 15] width 26 height 26
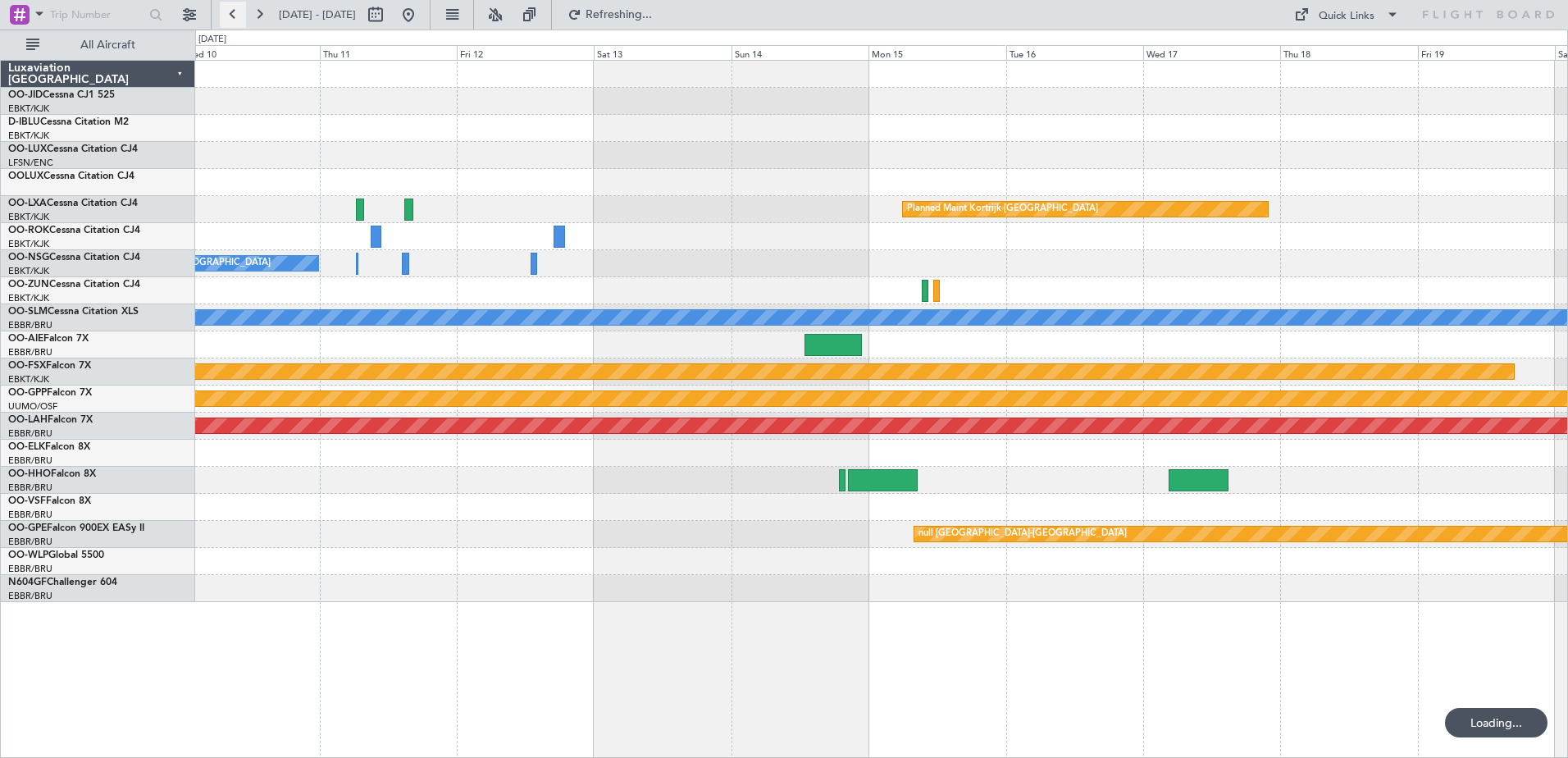
click at [237, 16] on button at bounding box center [233, 15] width 26 height 26
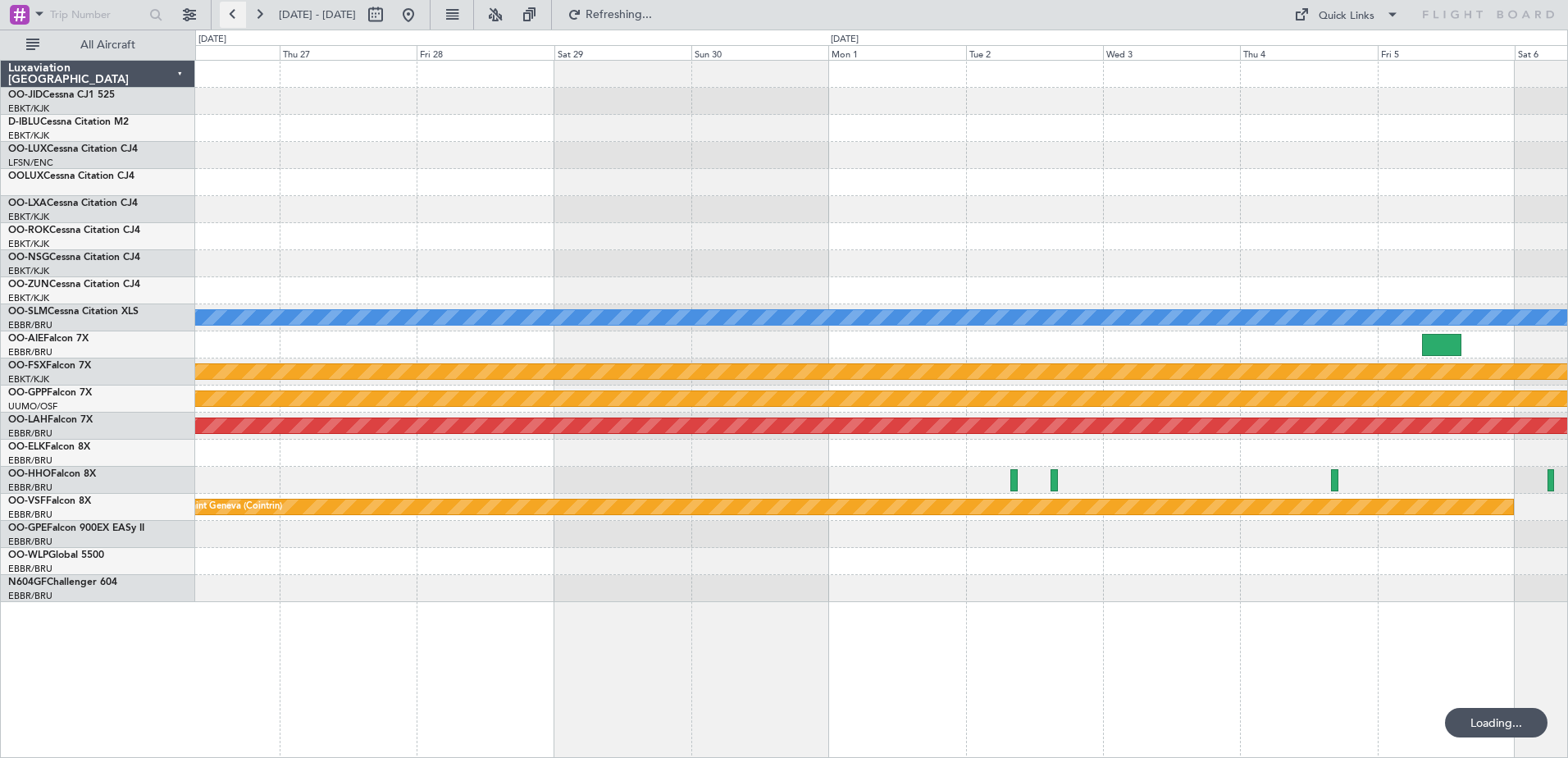
click at [237, 16] on button at bounding box center [233, 15] width 26 height 26
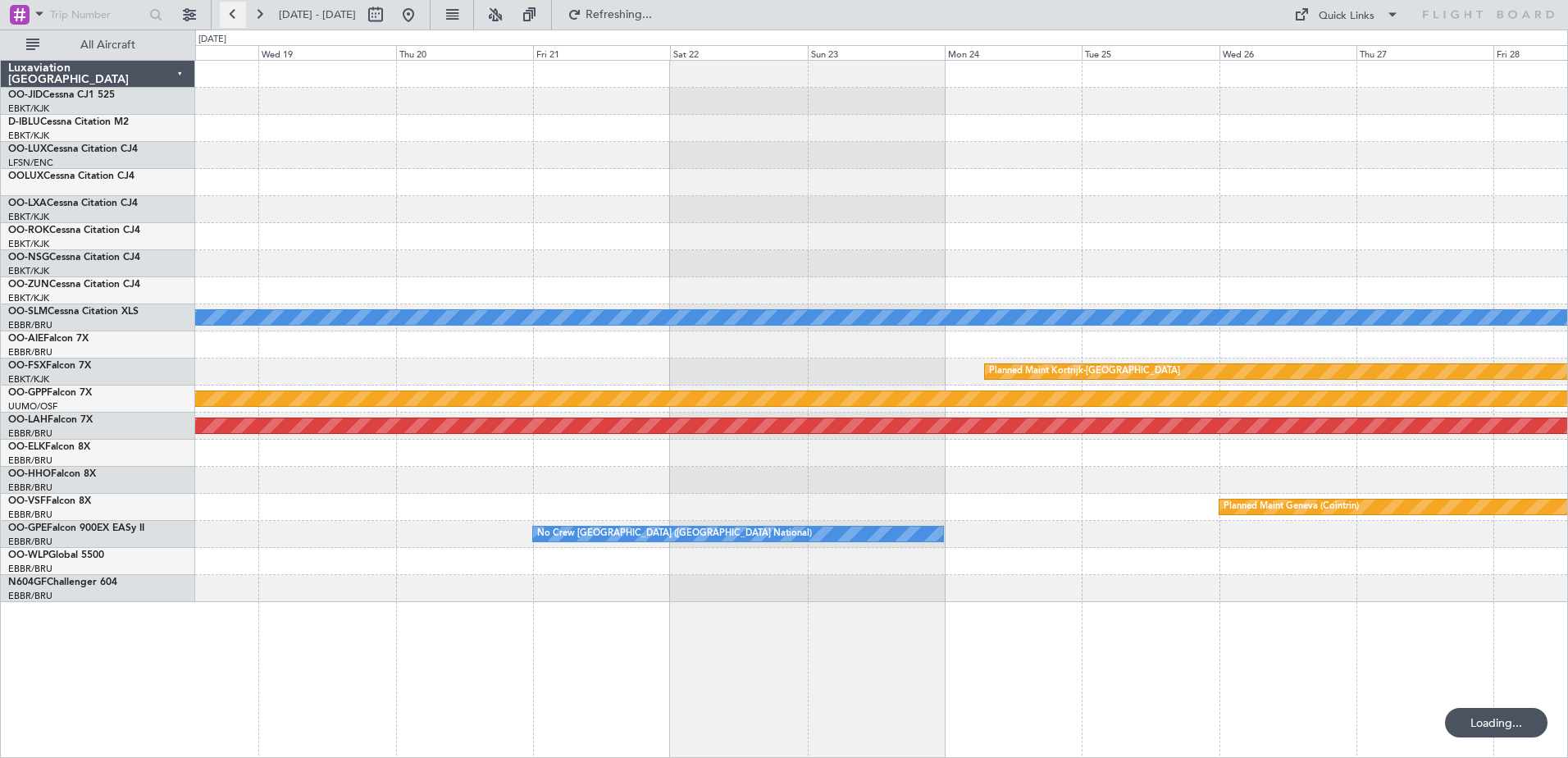
click at [237, 16] on button at bounding box center [233, 15] width 26 height 26
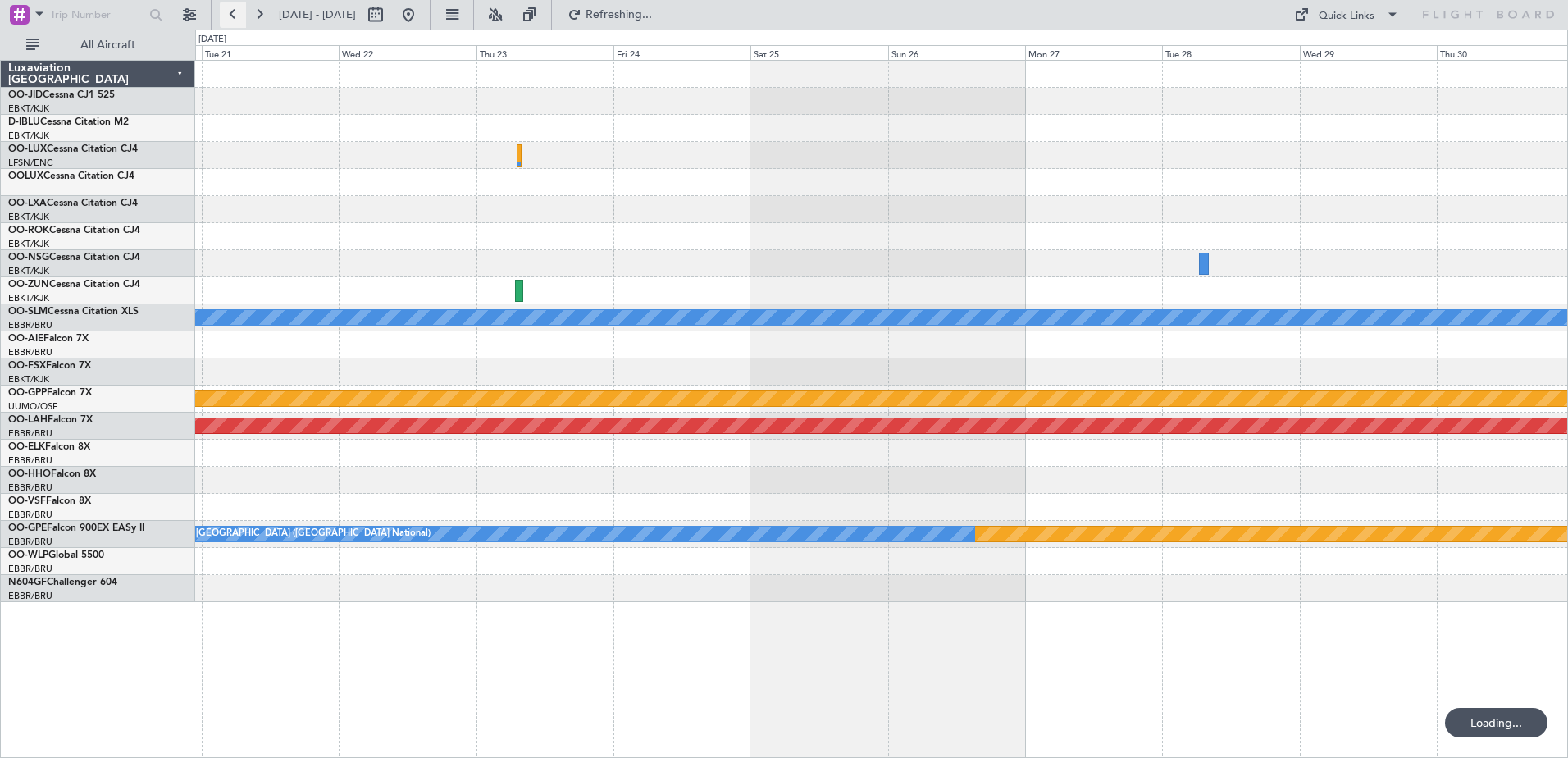
click at [237, 16] on button at bounding box center [233, 15] width 26 height 26
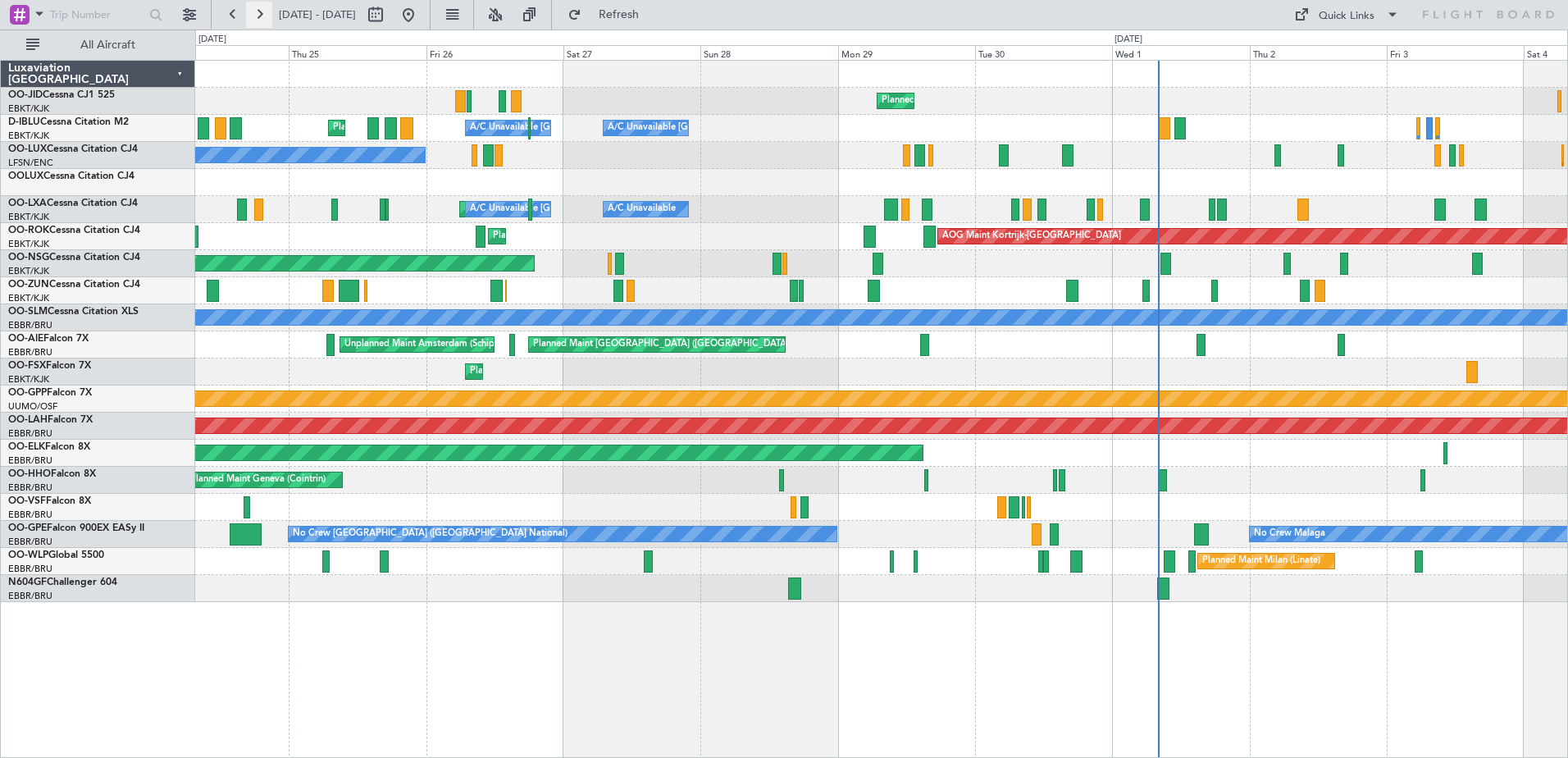
click at [260, 22] on button at bounding box center [258, 15] width 26 height 26
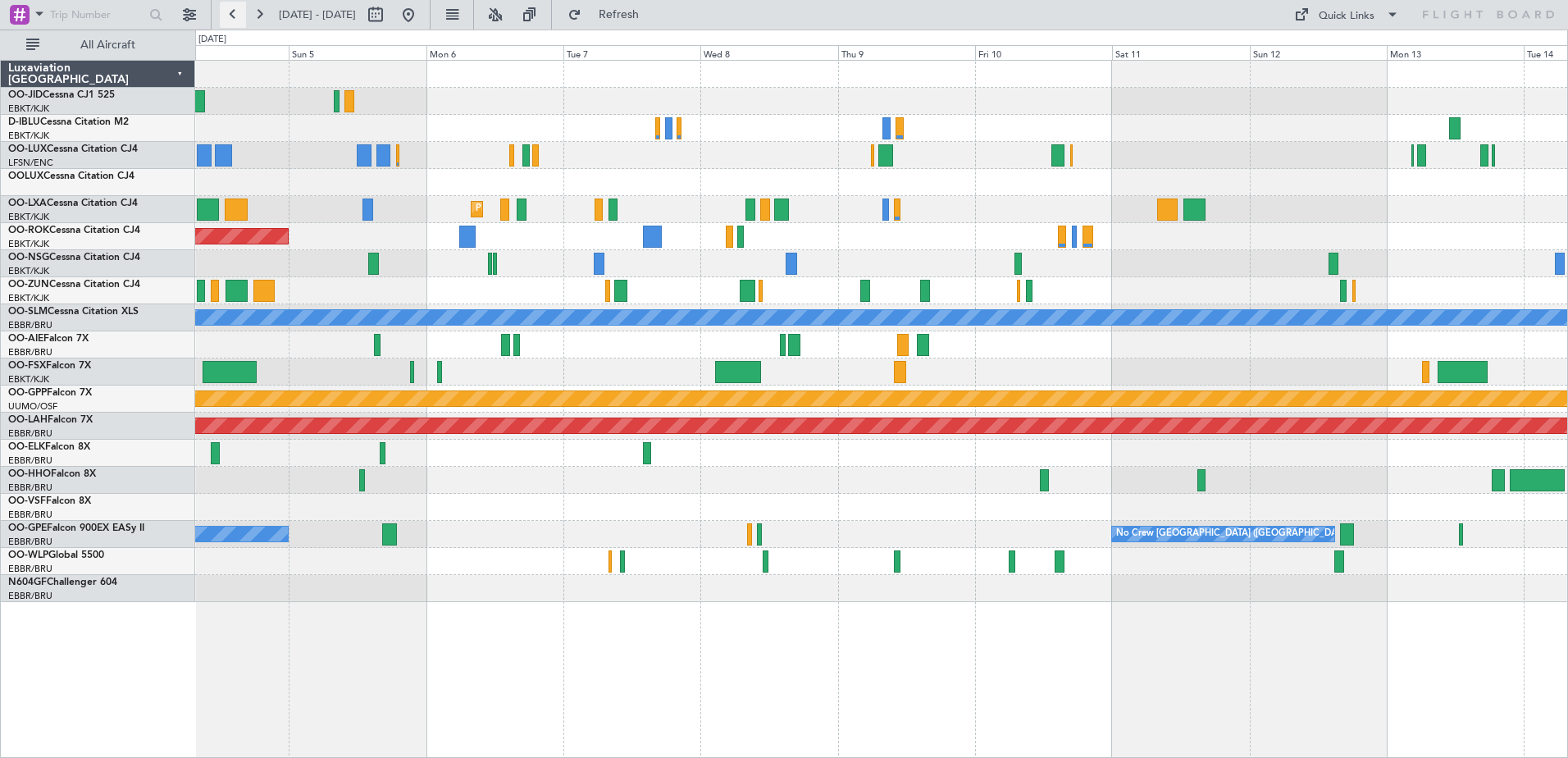
click at [233, 20] on button at bounding box center [233, 15] width 26 height 26
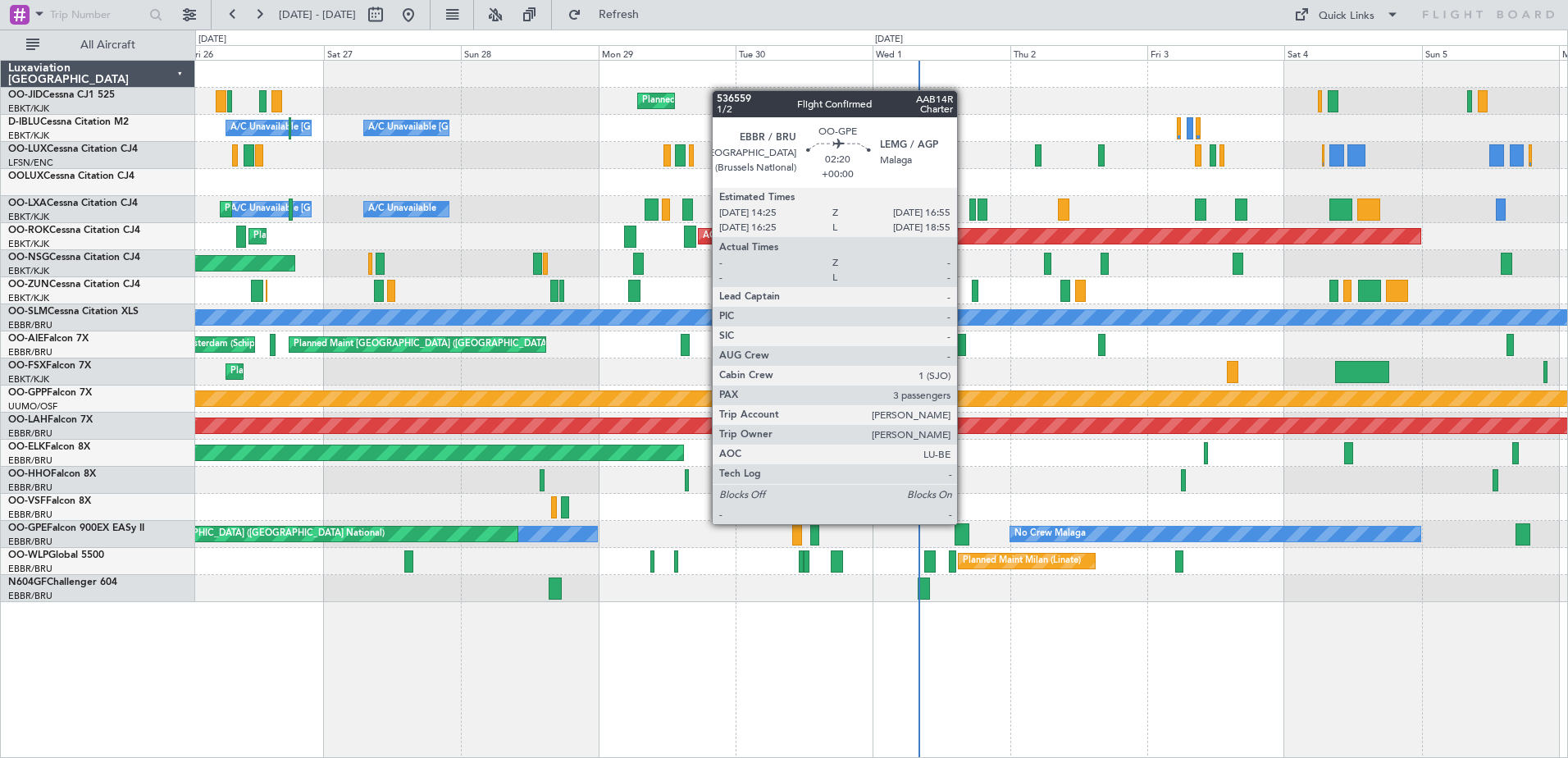
click at [964, 524] on div at bounding box center [963, 534] width 15 height 22
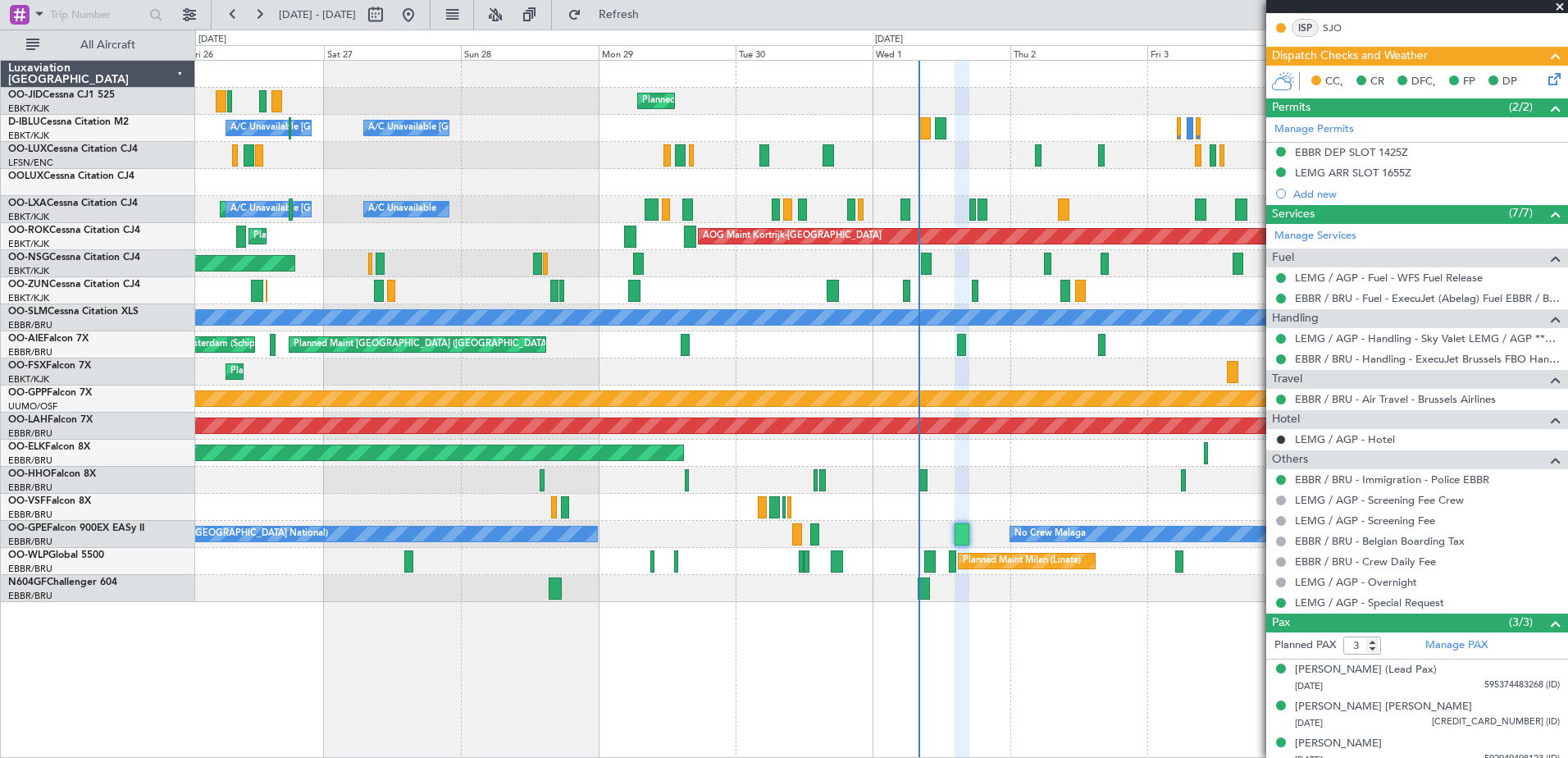
scroll to position [399, 0]
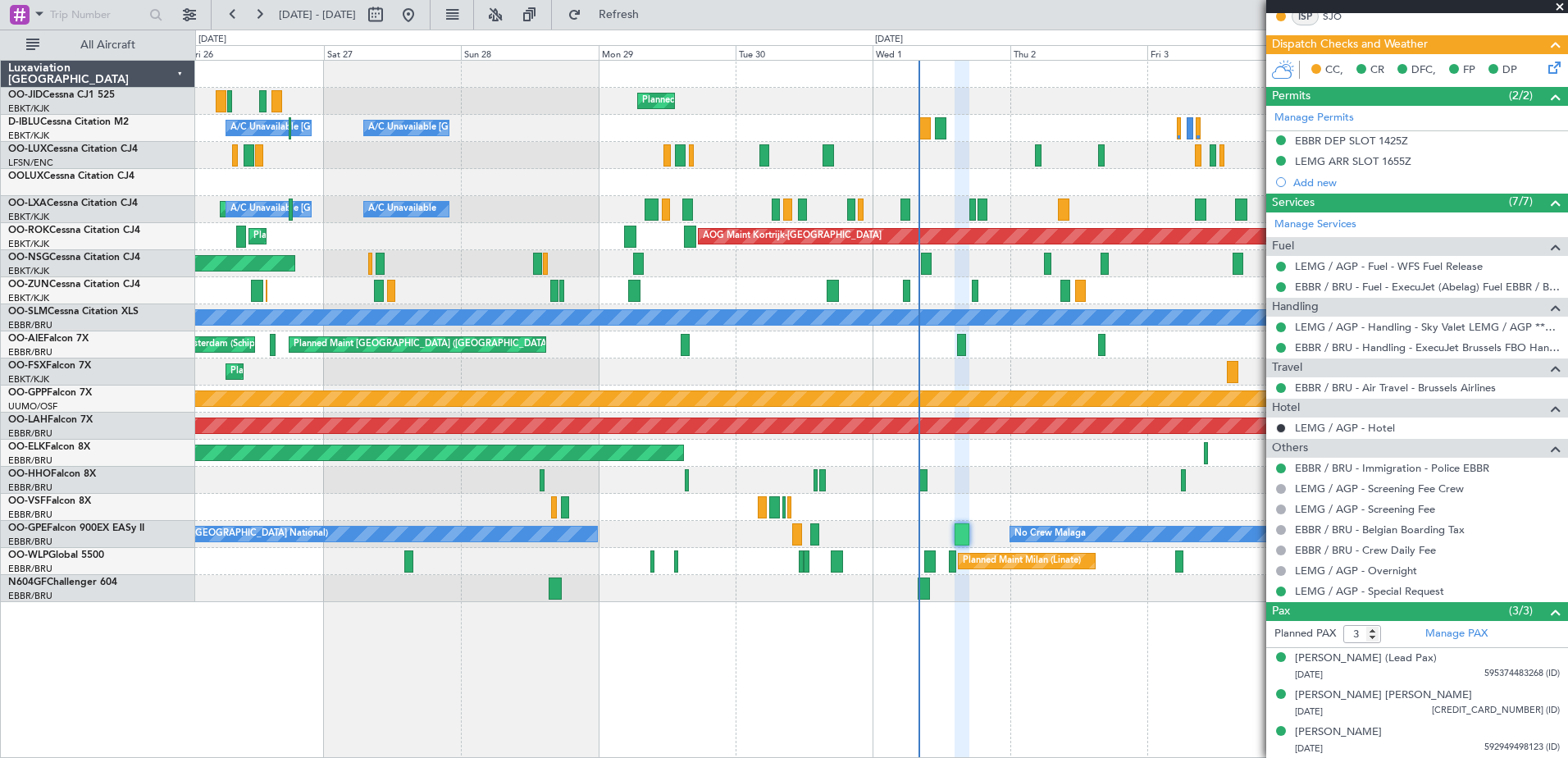
click at [1559, 7] on span at bounding box center [1561, 7] width 16 height 15
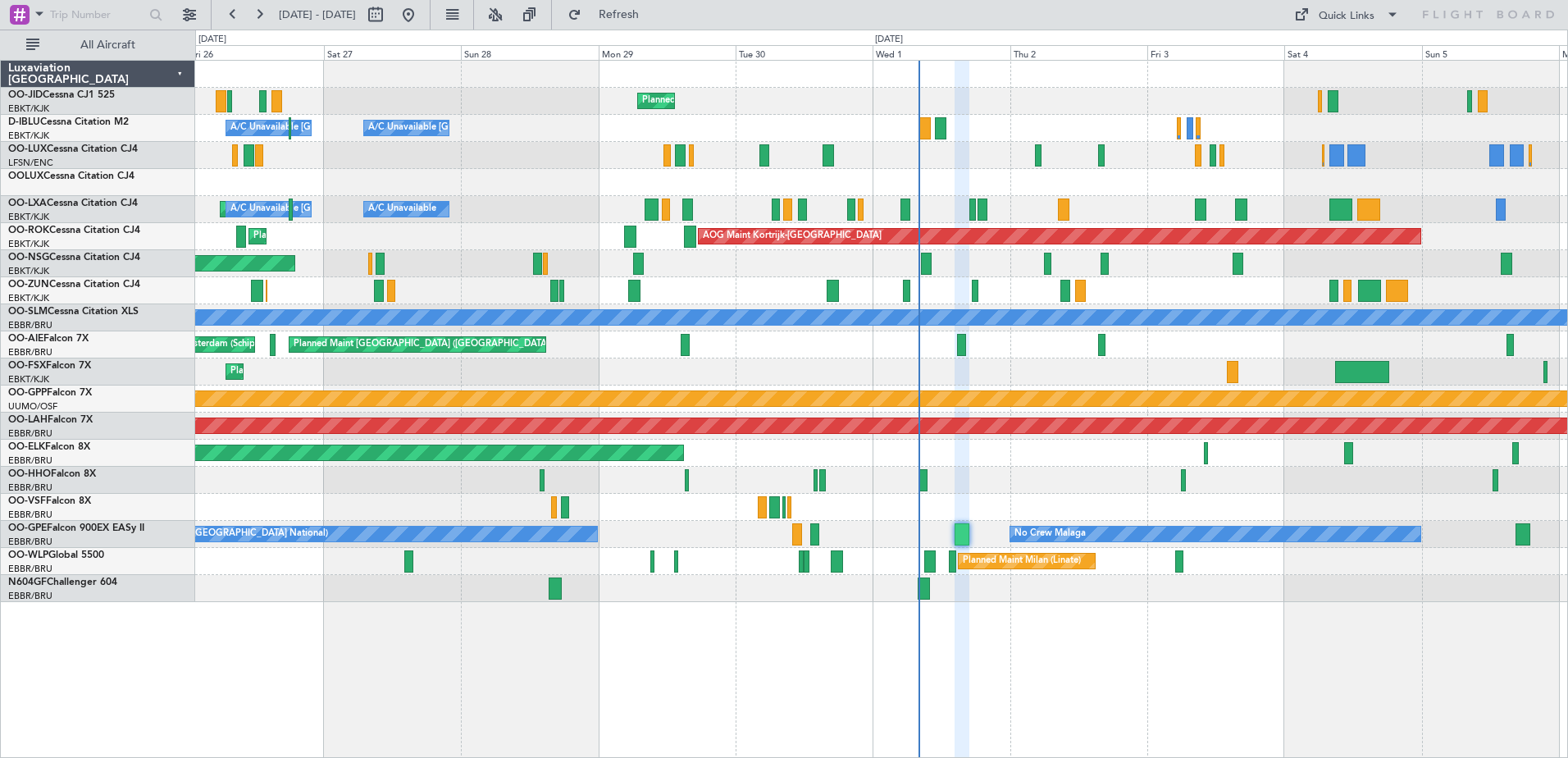
type input "0"
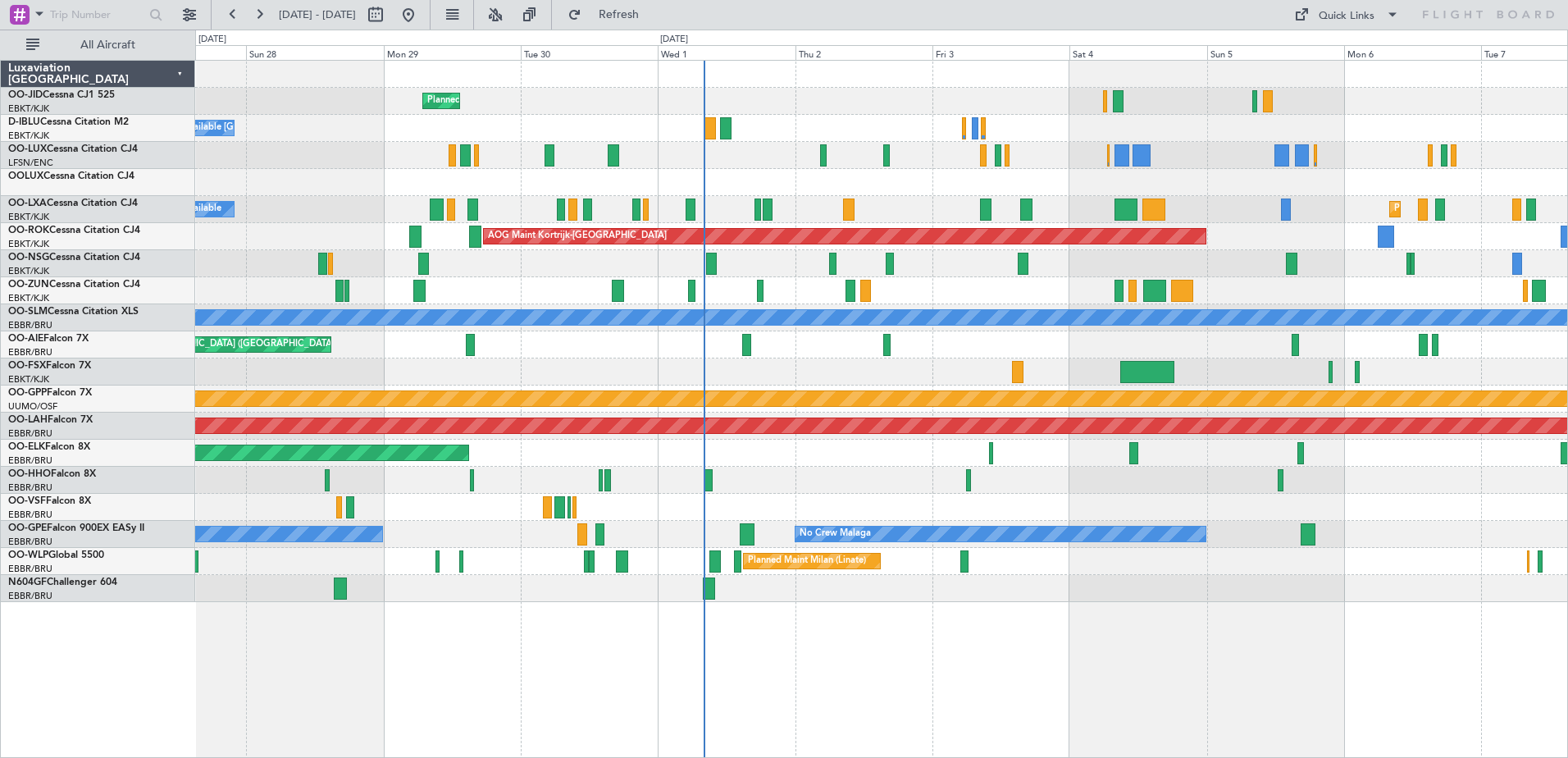
click at [780, 339] on div "Planned Maint Kortrijk-[GEOGRAPHIC_DATA] A/C Unavailable [GEOGRAPHIC_DATA]-[GEO…" at bounding box center [881, 331] width 1373 height 542
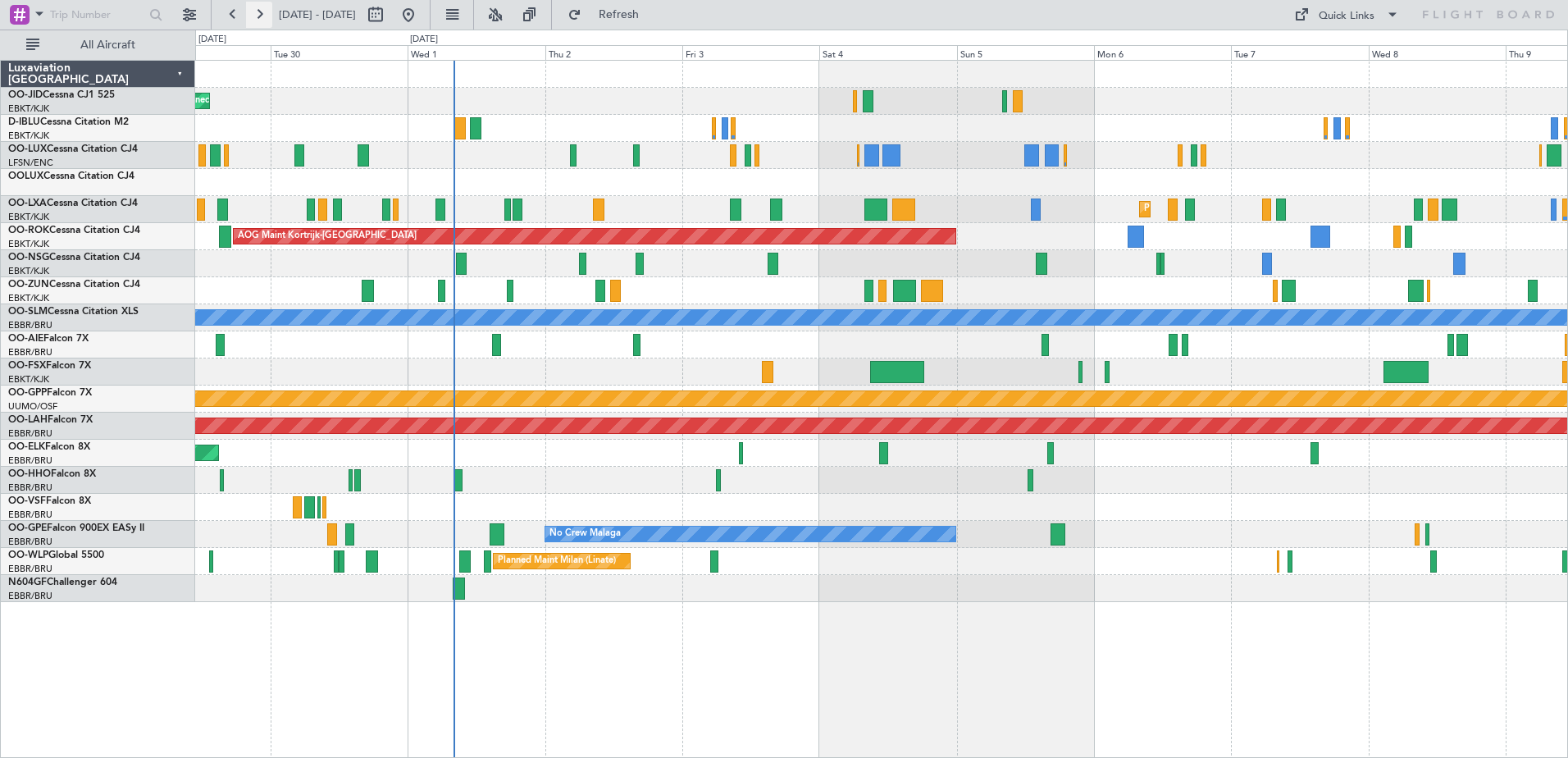
click at [255, 16] on button at bounding box center [258, 15] width 26 height 26
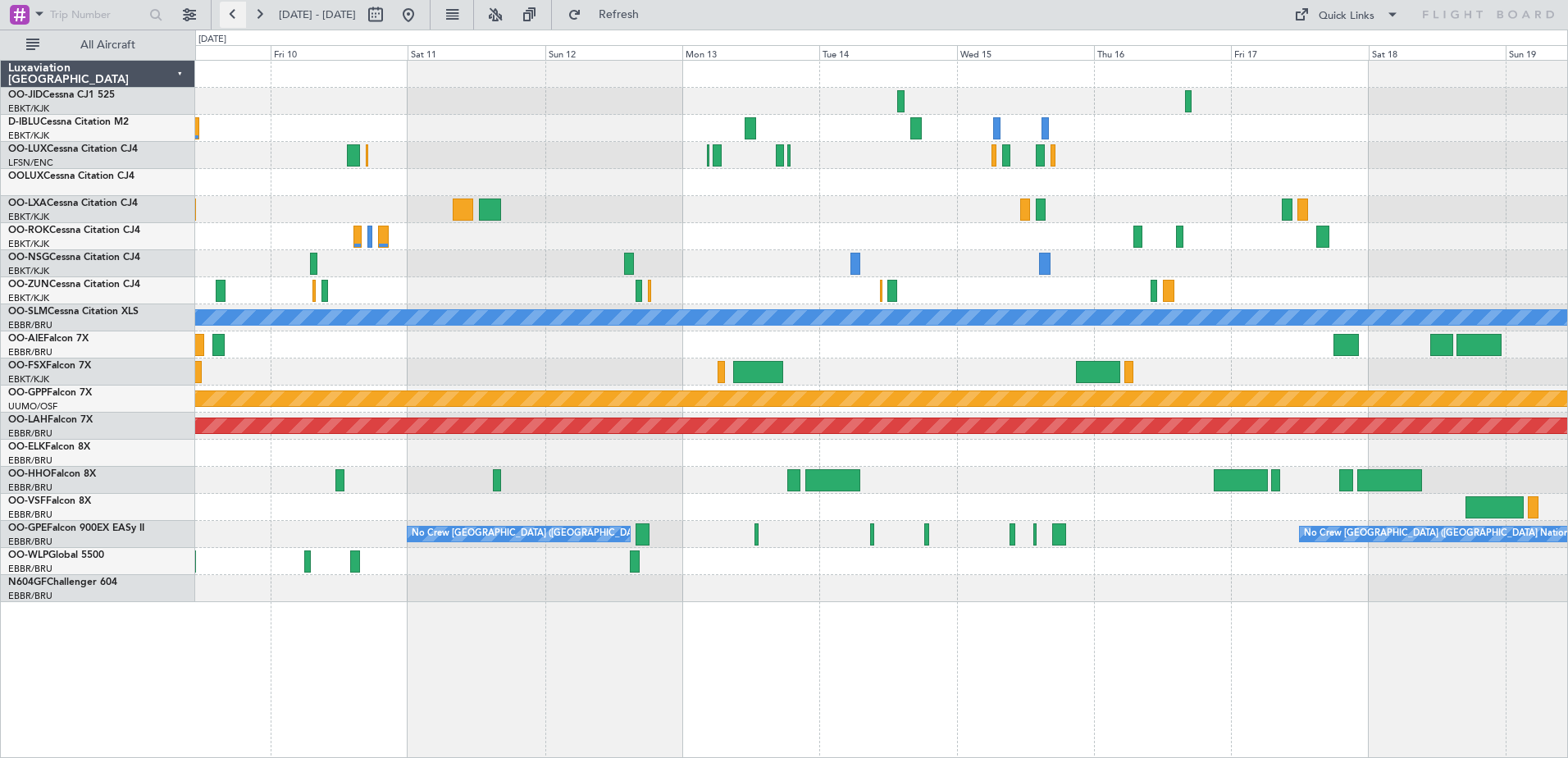
click at [236, 6] on button at bounding box center [233, 15] width 26 height 26
